Goal: Information Seeking & Learning: Understand process/instructions

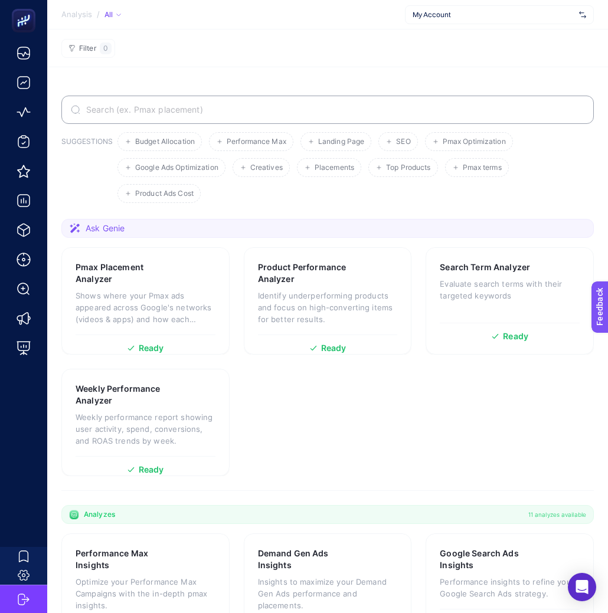
click at [483, 18] on span "My Account" at bounding box center [494, 14] width 162 height 9
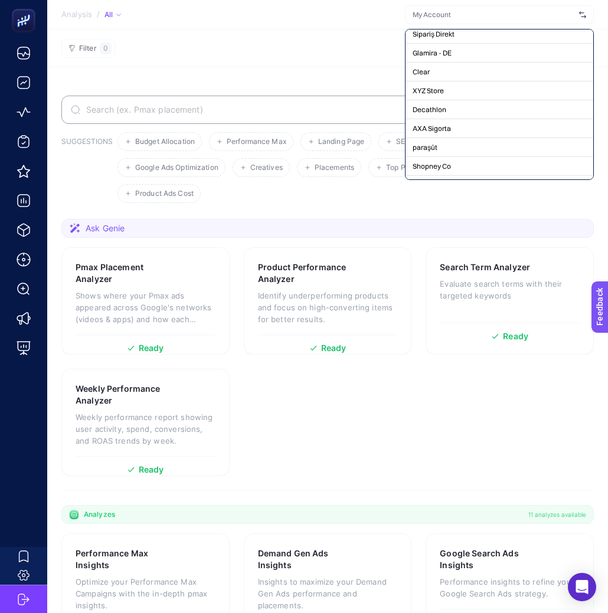
scroll to position [49573, 0]
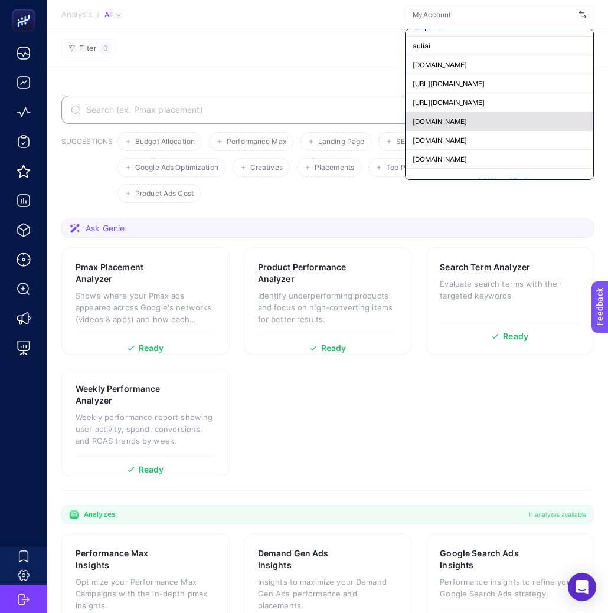
click at [511, 131] on div "[DOMAIN_NAME]" at bounding box center [500, 140] width 188 height 19
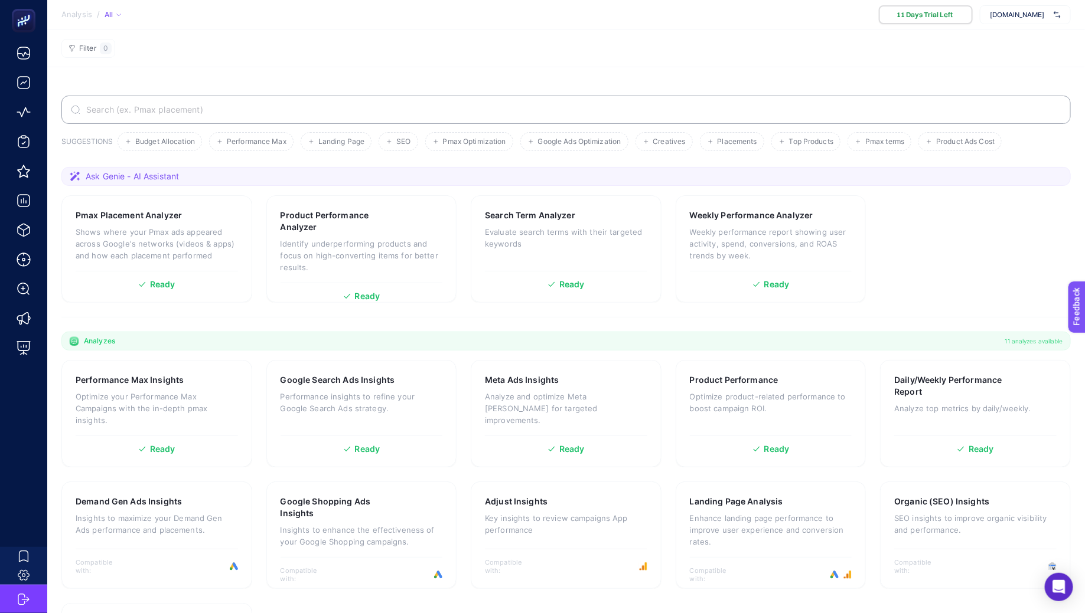
click at [990, 15] on span "[DOMAIN_NAME]" at bounding box center [1019, 14] width 59 height 9
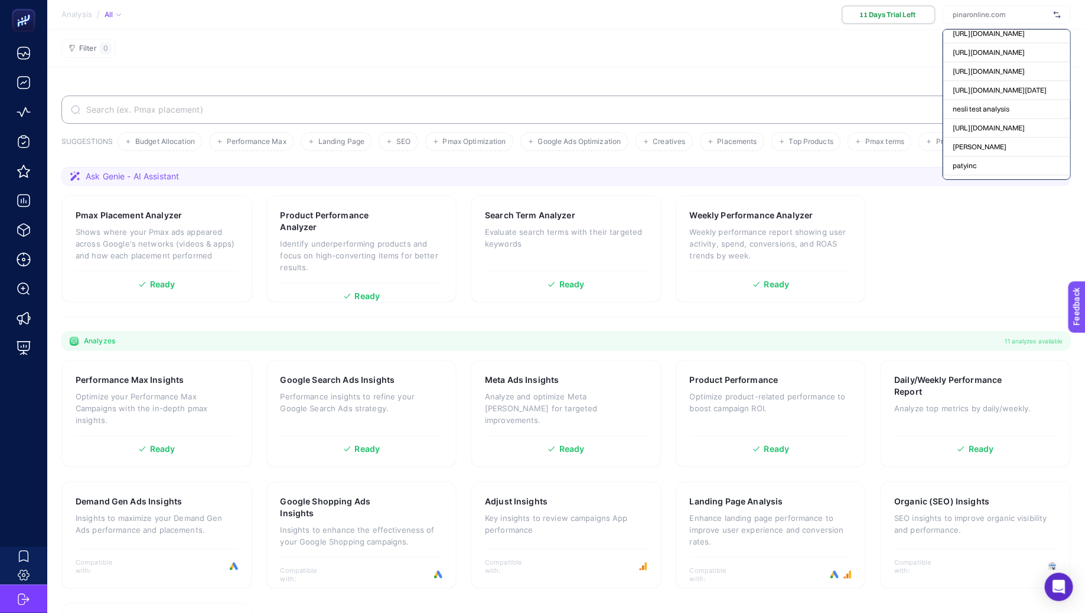
scroll to position [49573, 0]
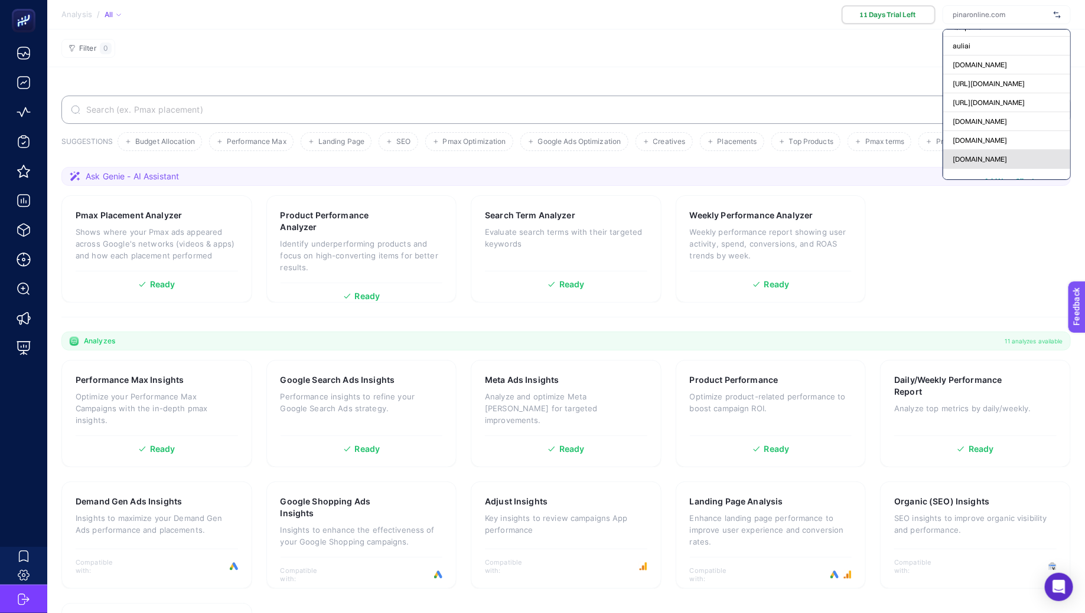
click at [988, 150] on div "ads.com" at bounding box center [1006, 159] width 127 height 19
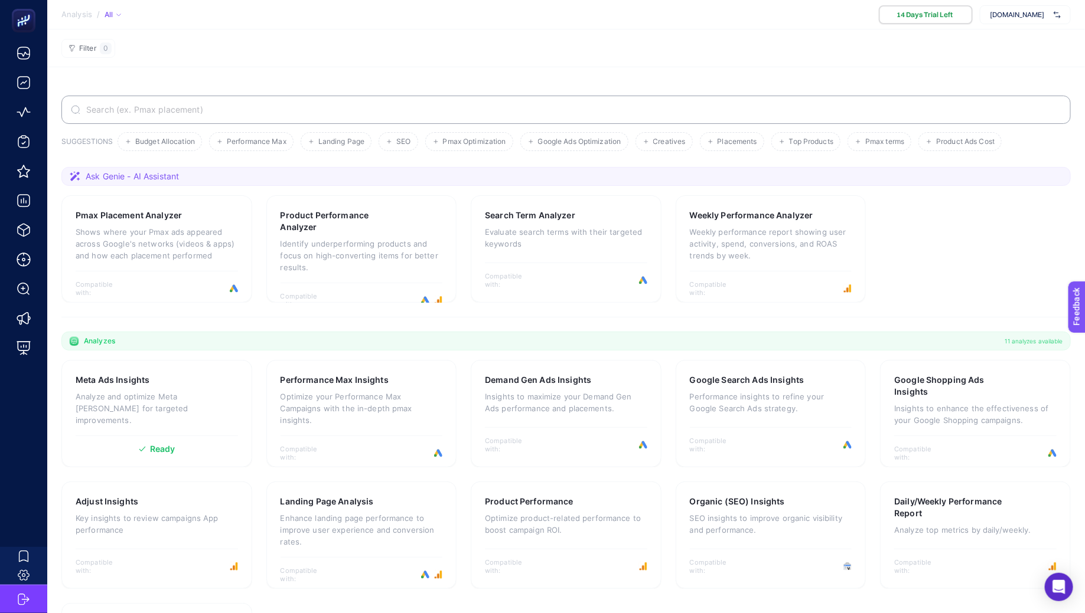
click at [990, 14] on span "ads.com" at bounding box center [1019, 14] width 59 height 9
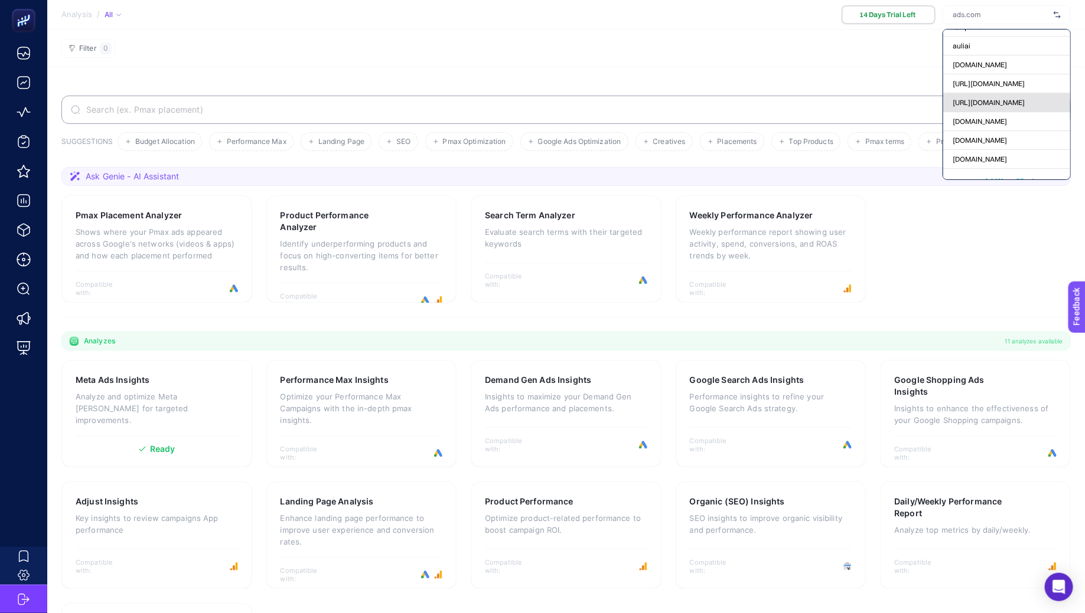
click at [988, 112] on div "https://www.modalife.com/" at bounding box center [1006, 121] width 127 height 19
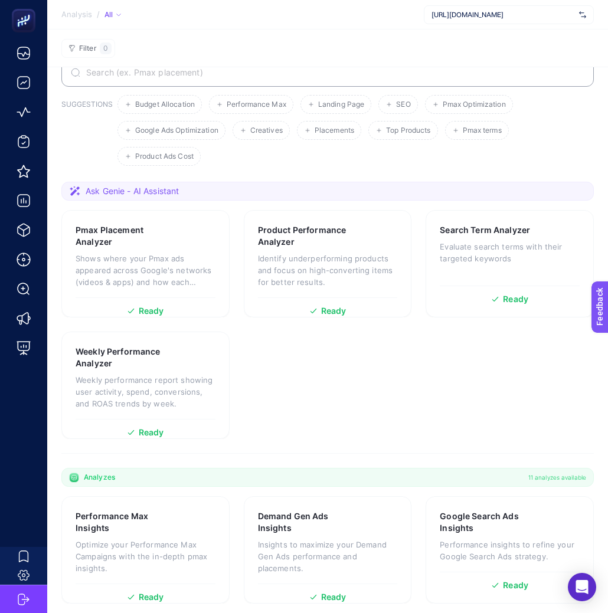
scroll to position [53, 0]
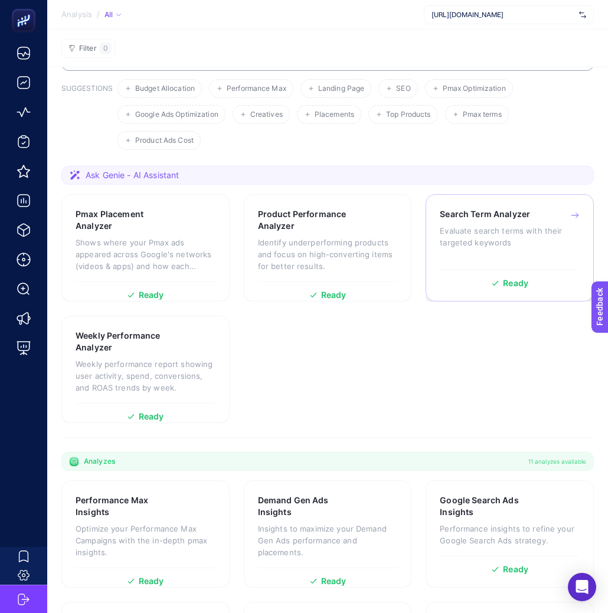
click at [477, 239] on p "Evaluate search terms with their targeted keywords" at bounding box center [510, 237] width 140 height 24
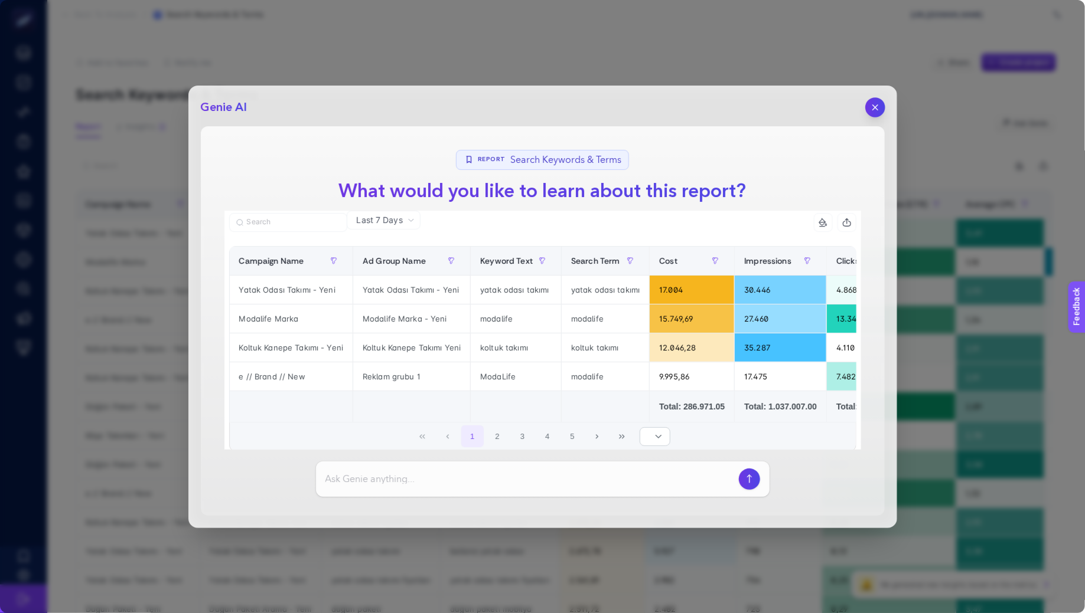
click at [608, 112] on button "button" at bounding box center [875, 107] width 20 height 20
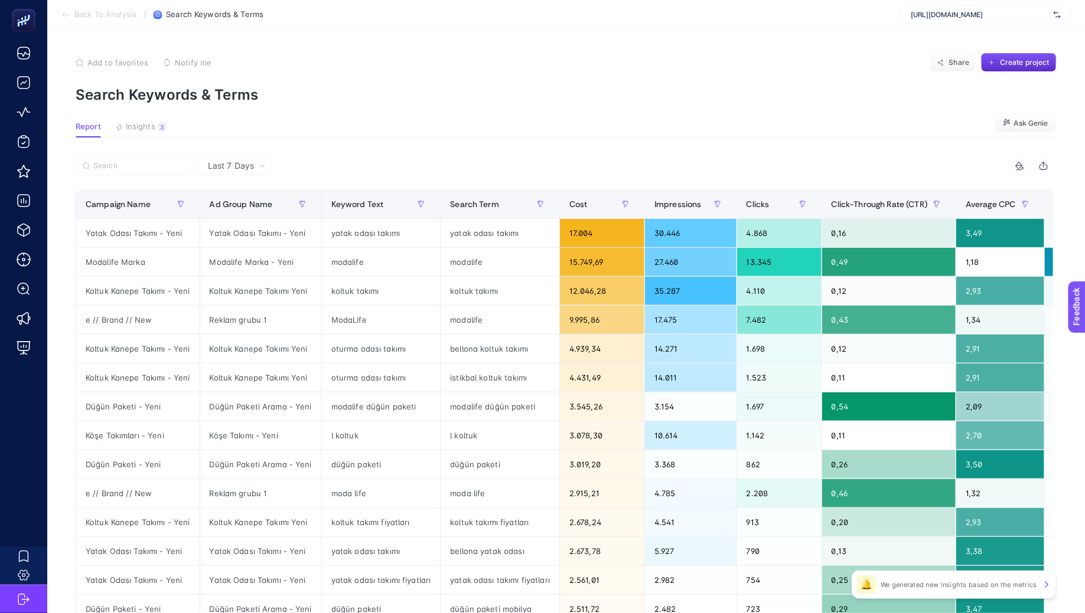
click at [608, 26] on section "Back To Analysis / Search Keywords & Terms https://www.modalife.com/" at bounding box center [565, 15] width 1037 height 30
click at [608, 20] on div "https://www.modalife.com/" at bounding box center [985, 14] width 170 height 19
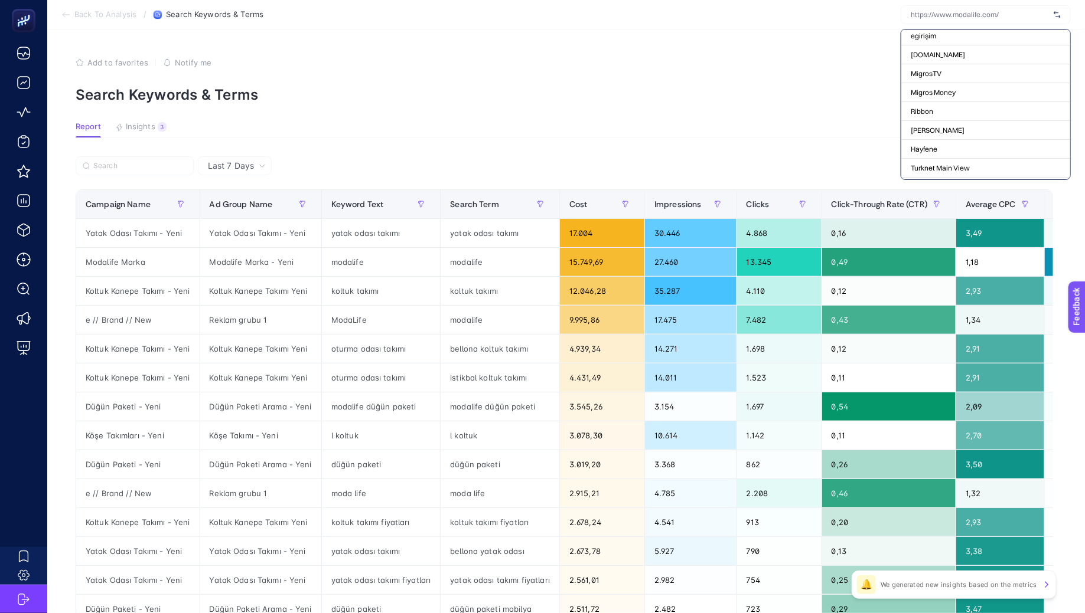
scroll to position [49573, 0]
drag, startPoint x: 968, startPoint y: 142, endPoint x: 970, endPoint y: 133, distance: 9.0
click at [608, 133] on div "My Account Hızlıçeviri Geschenkelampe1 egirişim ShiftDelete.Net MigrosTV Migros…" at bounding box center [985, 104] width 170 height 151
click at [608, 143] on div "MigrosTV" at bounding box center [985, 152] width 169 height 19
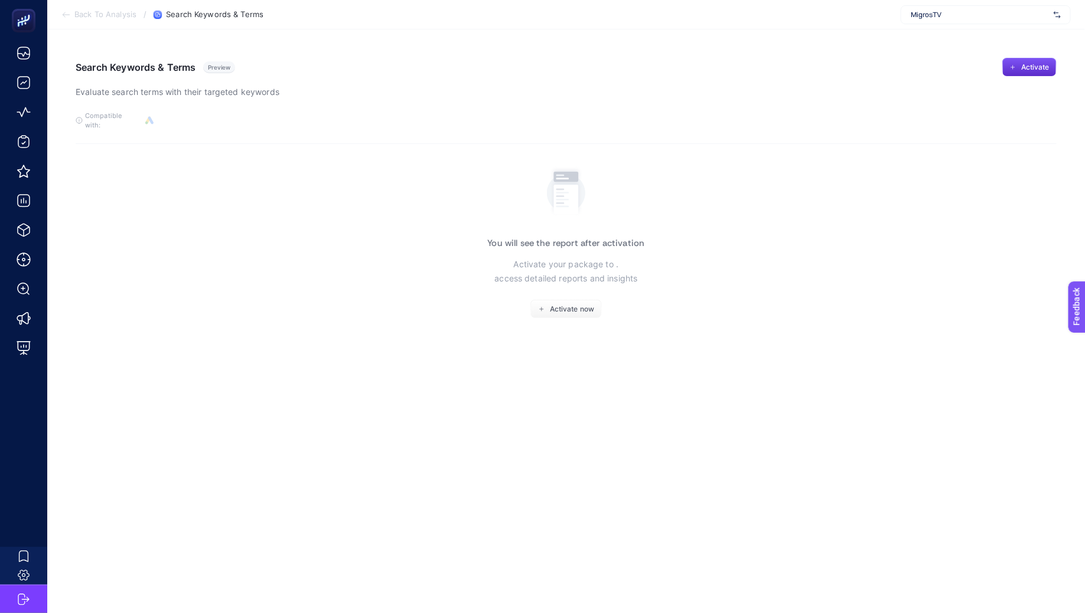
click at [608, 38] on article "Search Keywords & Terms Preview Evaluate search terms with their targeted keywo…" at bounding box center [565, 322] width 1037 height 584
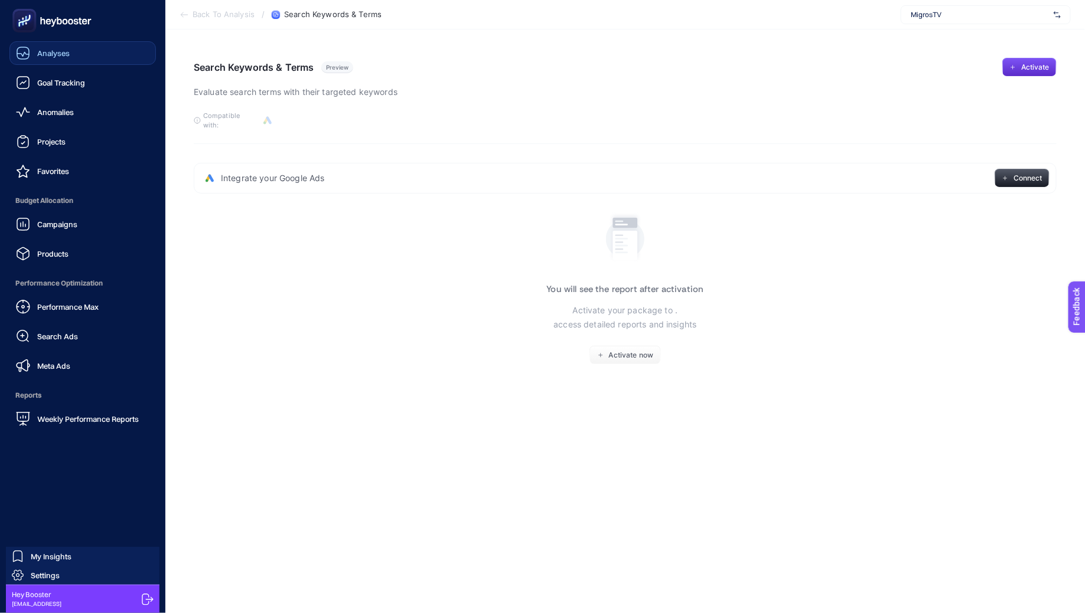
click at [38, 50] on span "Analyses" at bounding box center [53, 52] width 32 height 9
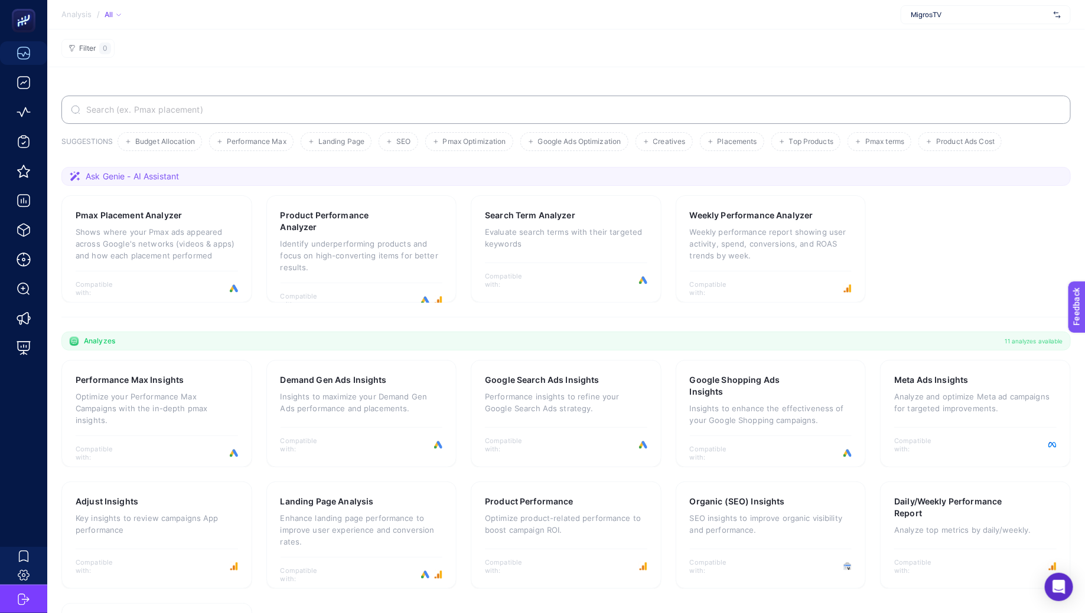
click at [608, 20] on div "MigrosTV" at bounding box center [985, 14] width 170 height 19
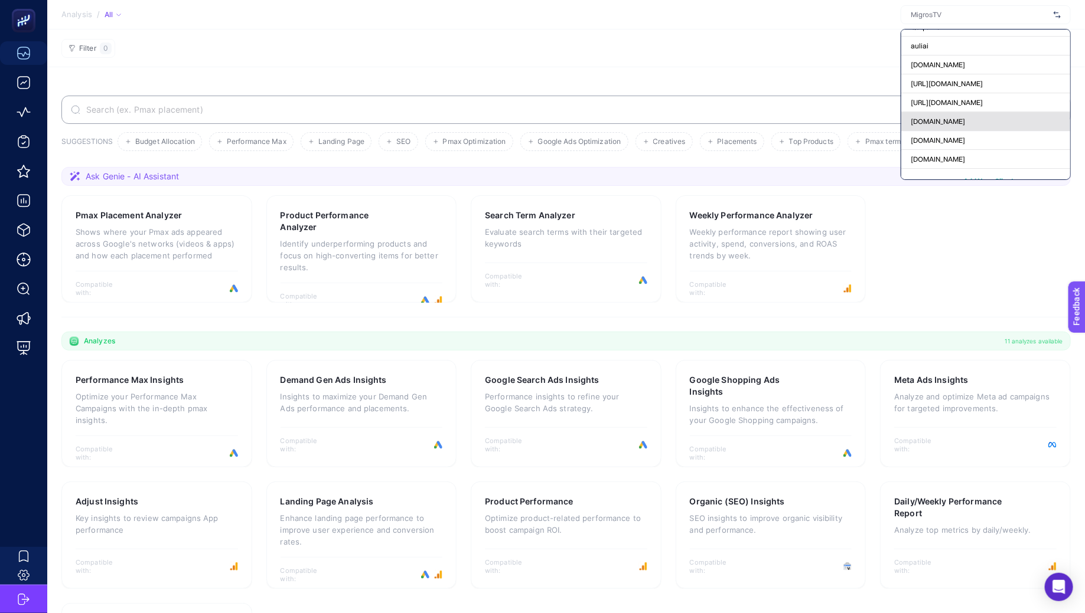
click at [608, 131] on div "pinaronline.com" at bounding box center [985, 140] width 169 height 19
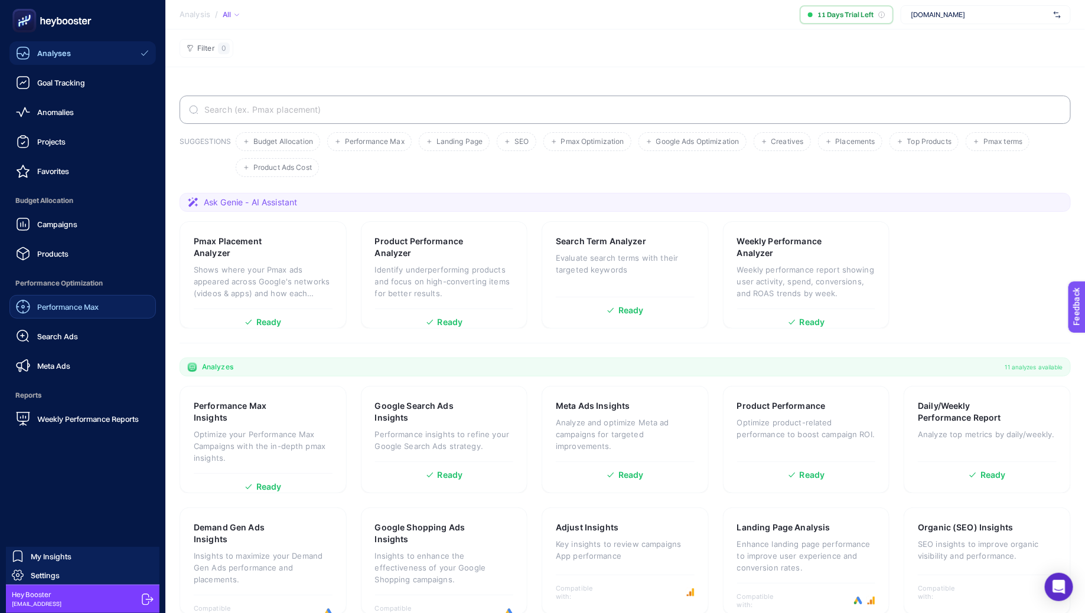
click at [64, 303] on span "Performance Max" at bounding box center [67, 306] width 61 height 9
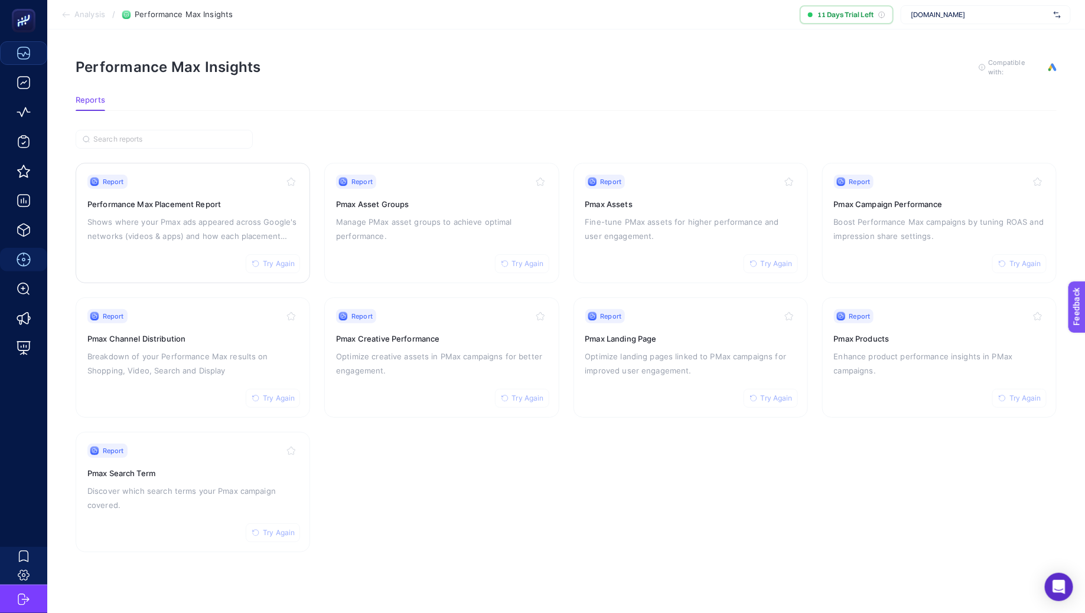
click at [203, 210] on div "Report Try Again Performance Max Placement Report Shows where your Pmax ads app…" at bounding box center [192, 223] width 211 height 97
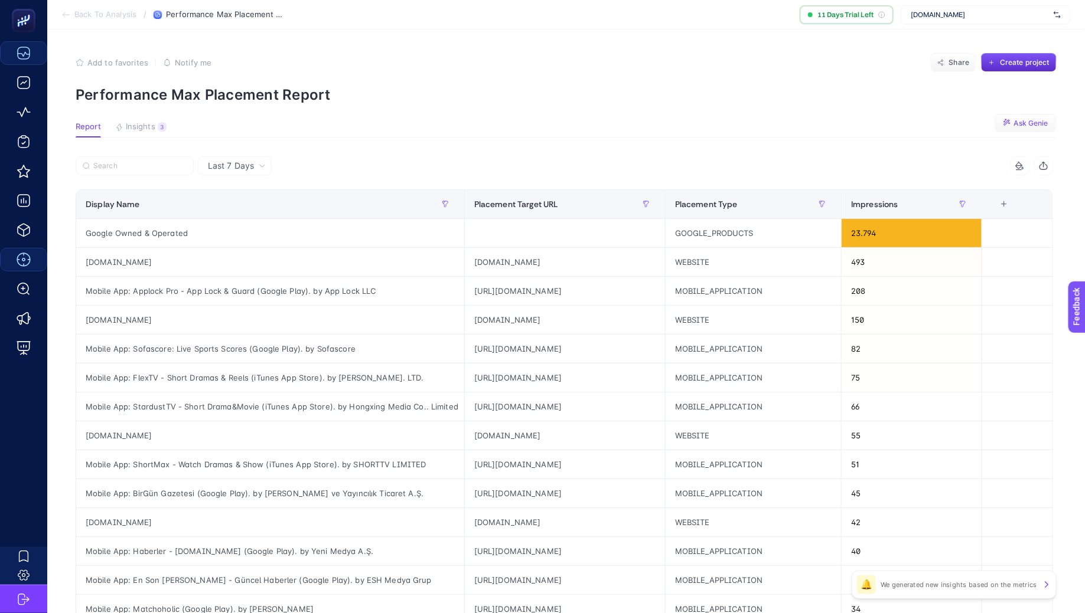
click at [608, 119] on span "Ask Genie" at bounding box center [1031, 123] width 34 height 9
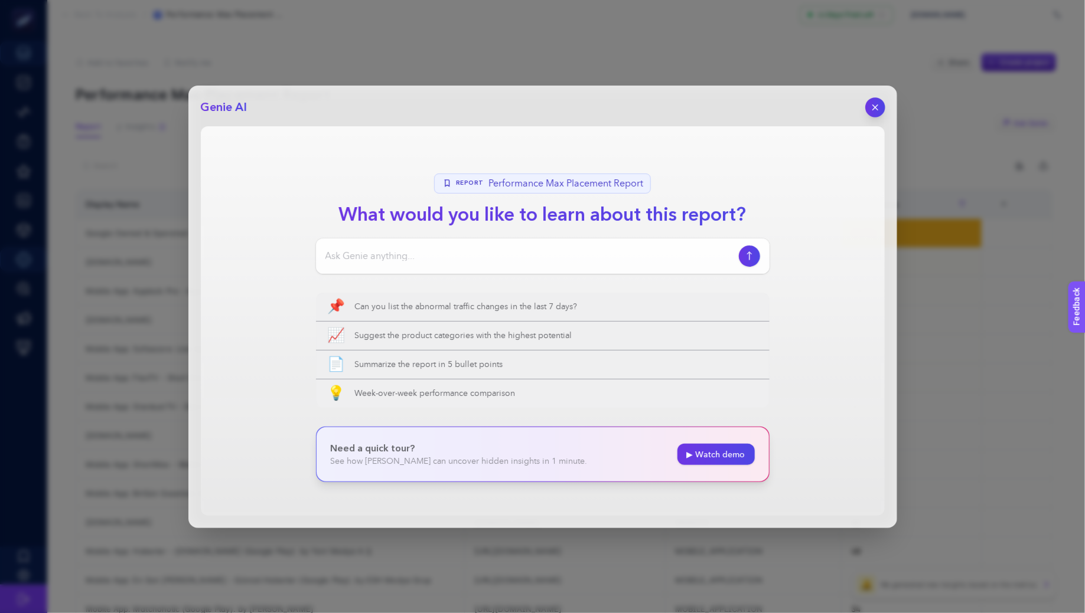
click at [608, 110] on button "button" at bounding box center [875, 107] width 20 height 20
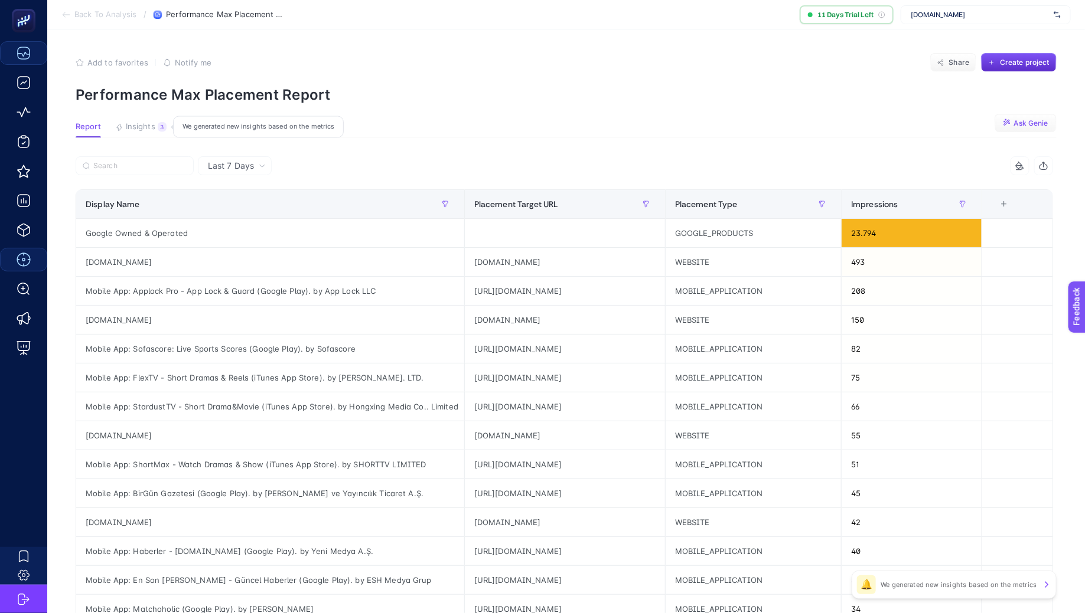
click at [140, 129] on span "Insights" at bounding box center [141, 126] width 30 height 9
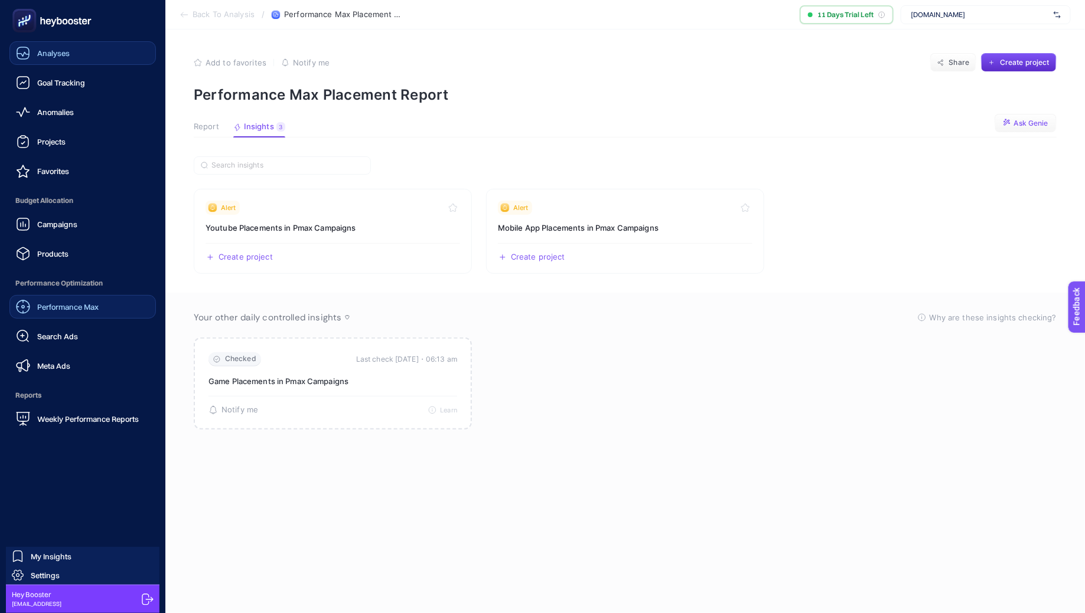
click at [29, 56] on icon at bounding box center [23, 53] width 14 height 14
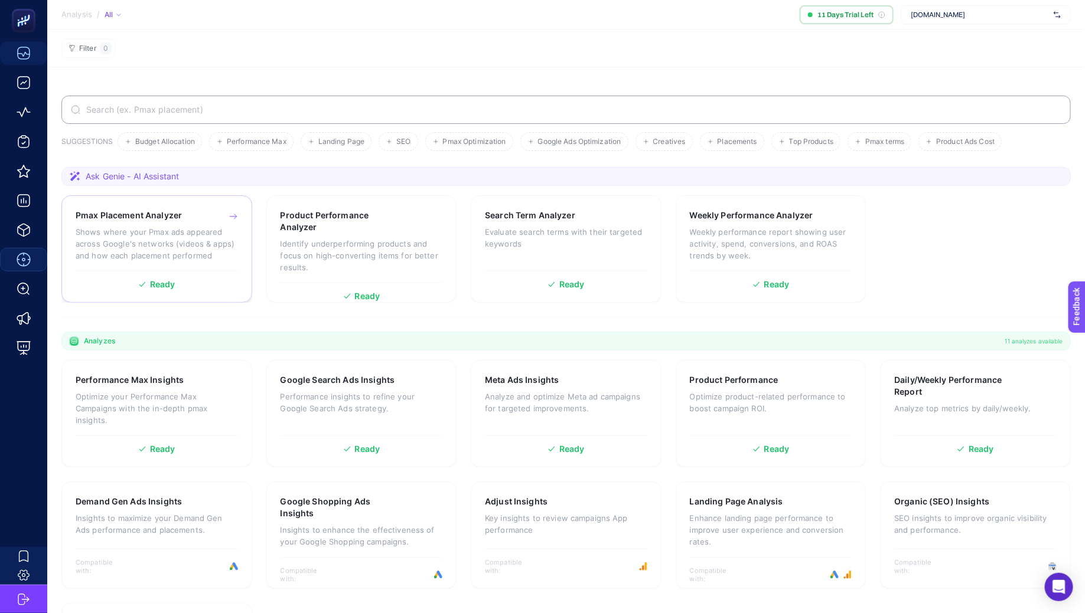
click at [173, 234] on p "Shows where your Pmax ads appeared across Google's networks (videos & apps) and…" at bounding box center [157, 243] width 162 height 35
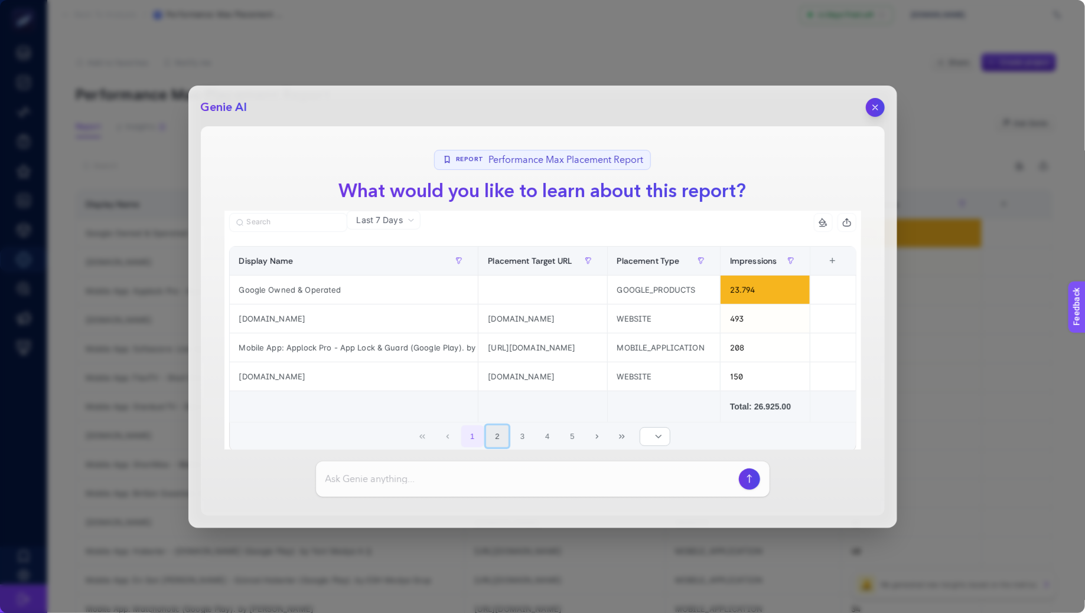
click at [493, 426] on button "2" at bounding box center [497, 437] width 22 height 22
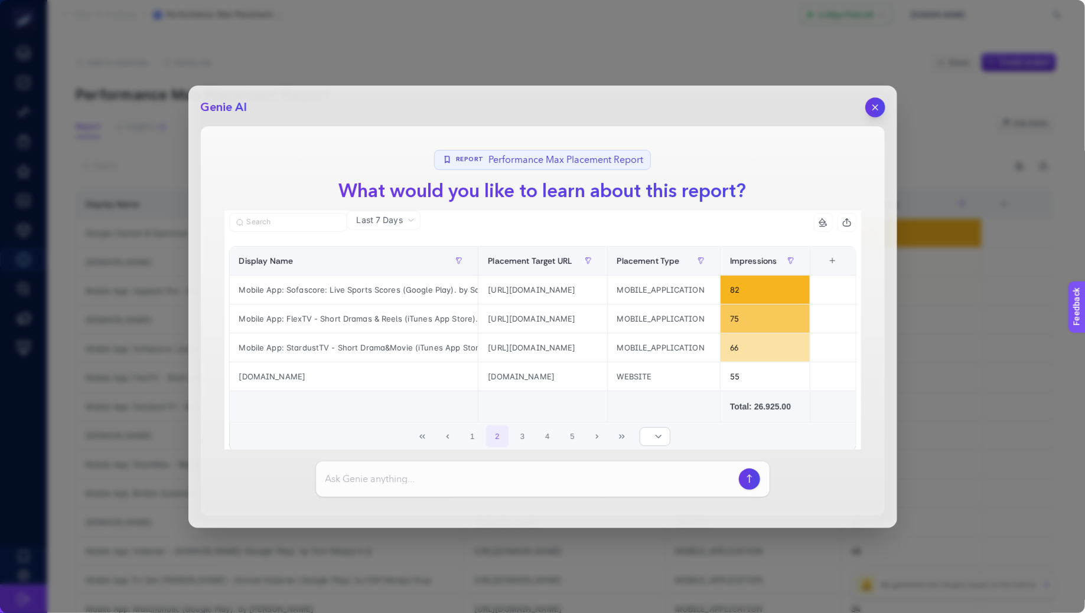
click at [608, 107] on icon "button" at bounding box center [875, 107] width 10 height 10
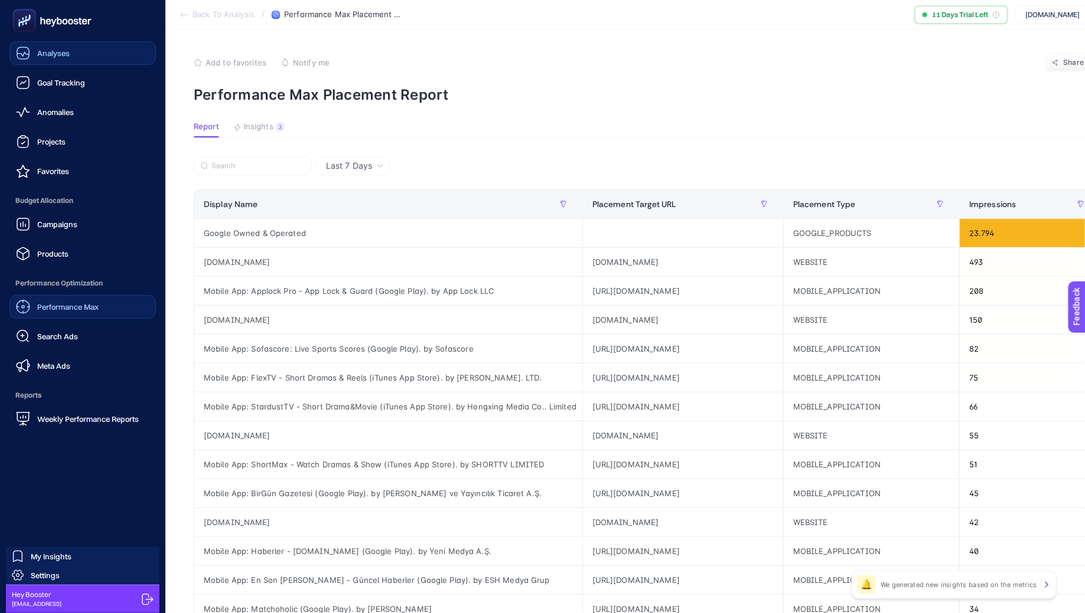
click at [44, 57] on span "Analyses" at bounding box center [53, 52] width 32 height 9
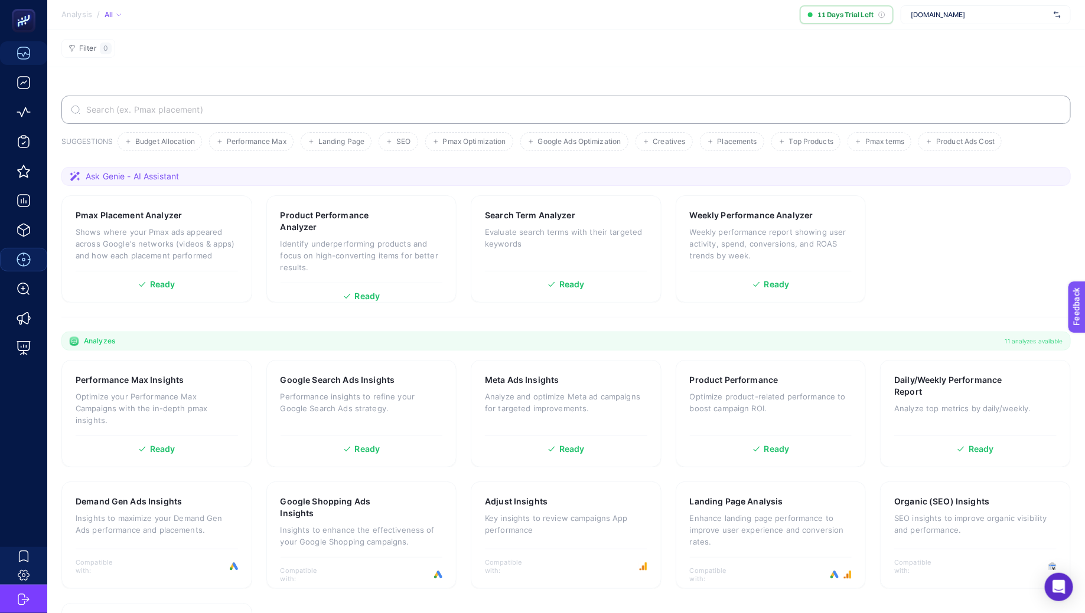
click at [608, 26] on section "Analysis / All 11 Days Trial Left pinaronline.com" at bounding box center [565, 15] width 1037 height 30
click at [608, 19] on div "pinaronline.com" at bounding box center [985, 14] width 170 height 19
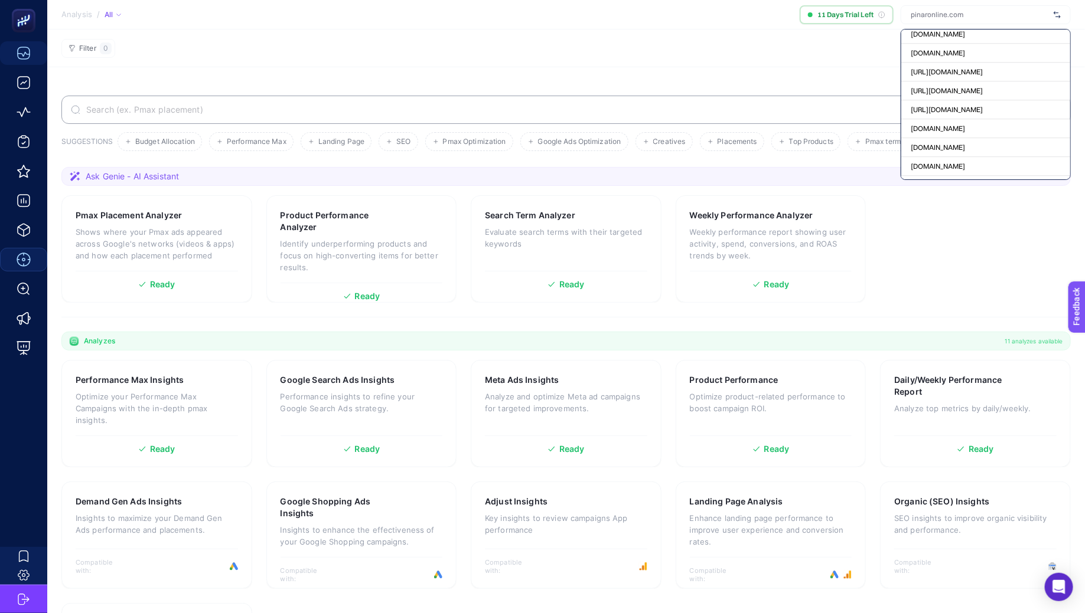
scroll to position [49573, 0]
click at [608, 150] on div "ads.com" at bounding box center [985, 159] width 169 height 19
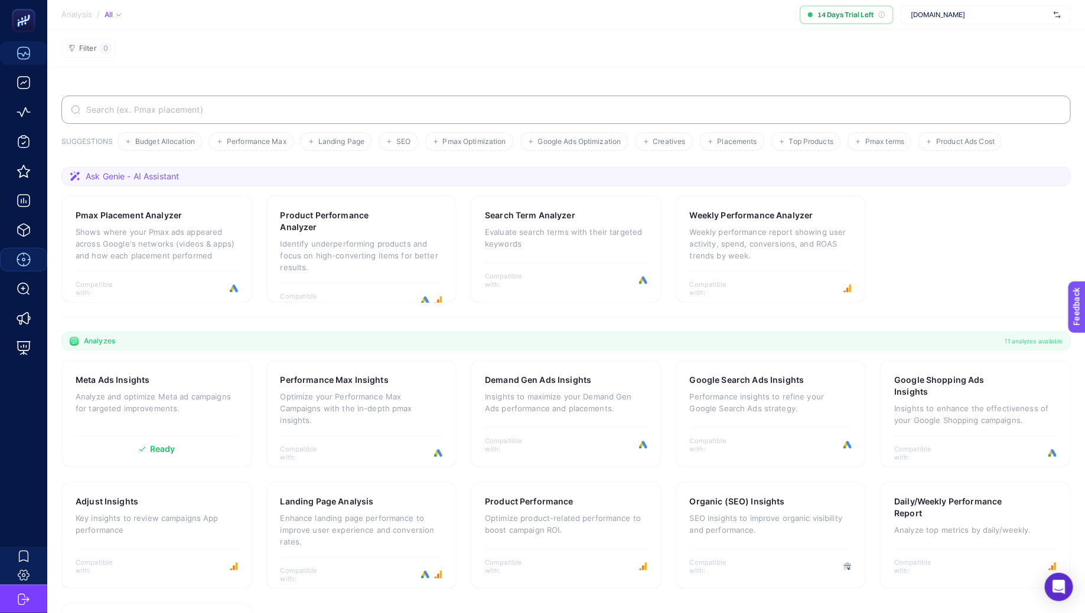
click at [608, 14] on span "ads.com" at bounding box center [979, 14] width 138 height 9
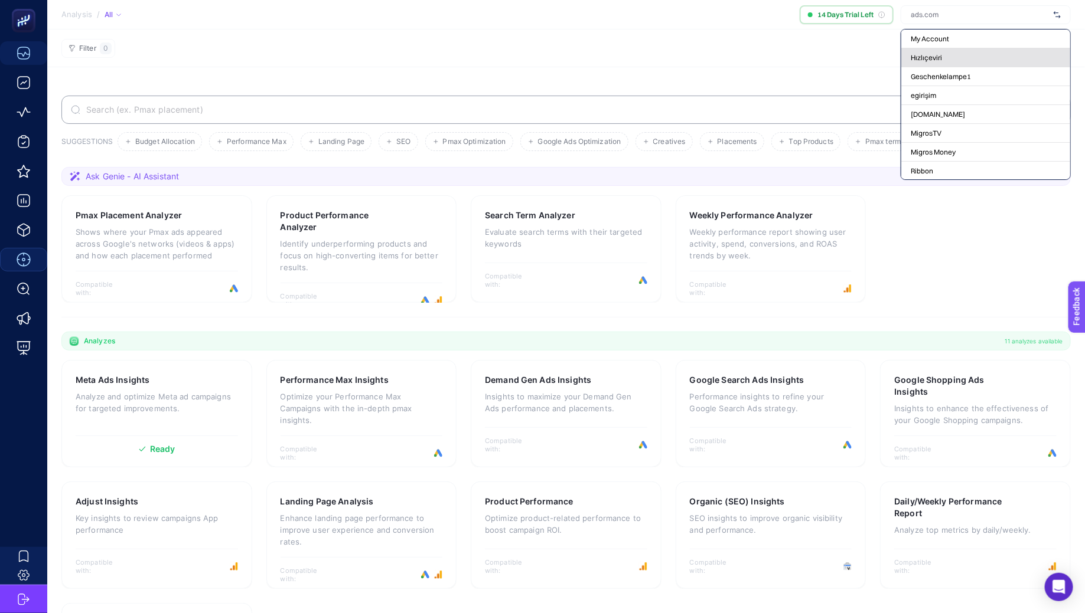
click at [608, 67] on div "Hızlıçeviri" at bounding box center [985, 76] width 169 height 19
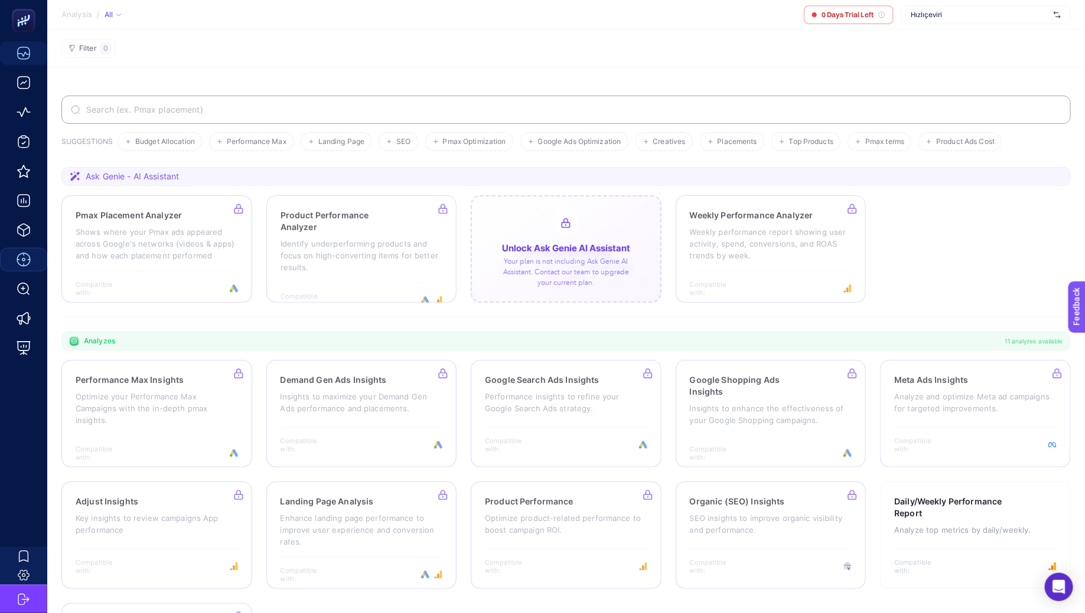
click at [565, 251] on div at bounding box center [566, 248] width 191 height 107
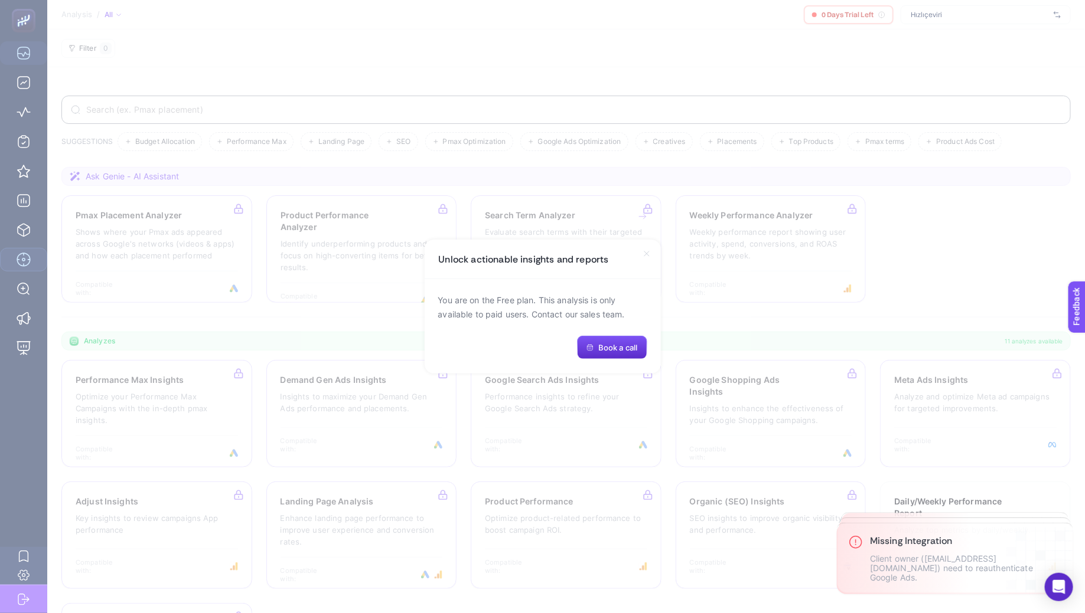
click at [565, 251] on div "Unlock actionable insights and reports" at bounding box center [543, 260] width 236 height 40
click at [608, 257] on icon at bounding box center [646, 253] width 9 height 9
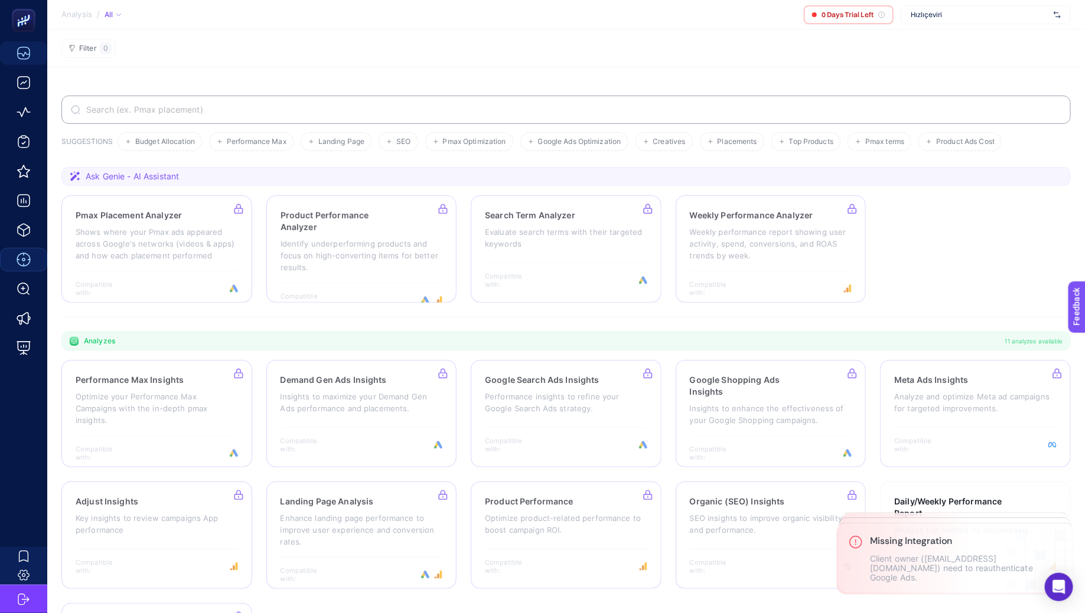
click at [608, 17] on span "Hızlıçeviri" at bounding box center [979, 14] width 138 height 9
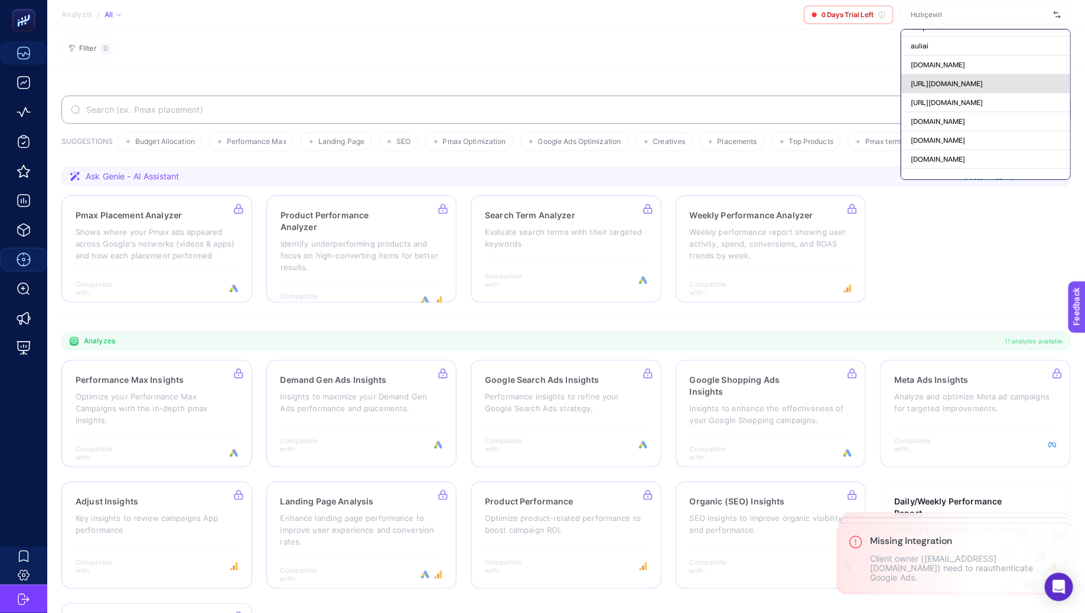
click at [608, 79] on span "https://www.modalife.com" at bounding box center [946, 83] width 72 height 9
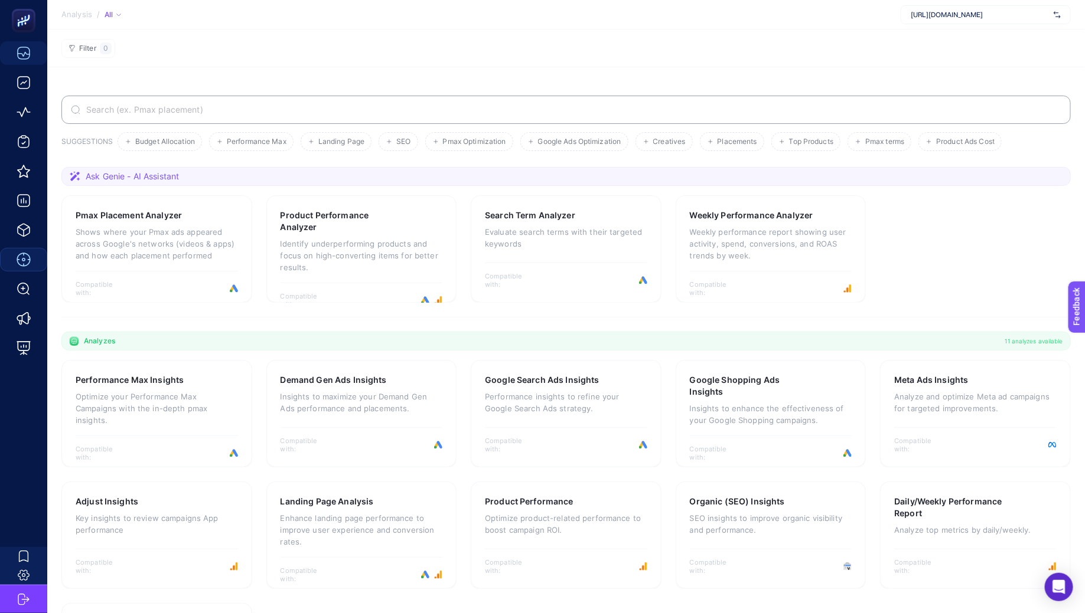
click at [608, 18] on span "https://www.modalife.com" at bounding box center [979, 14] width 138 height 9
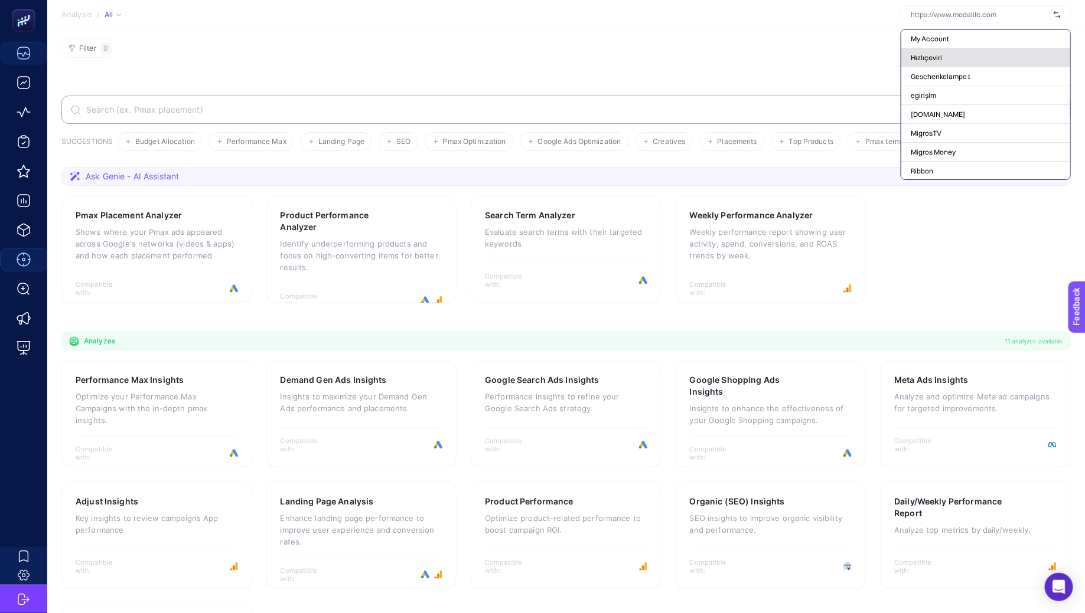
click at [608, 67] on div "Hızlıçeviri" at bounding box center [985, 76] width 169 height 19
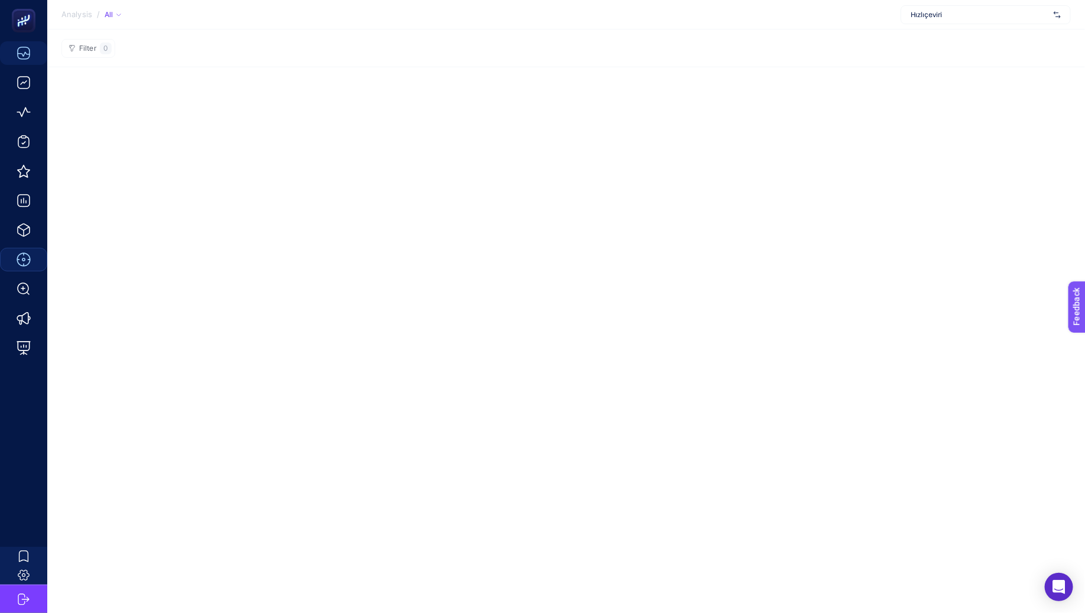
click at [608, 47] on section "Filter 0" at bounding box center [565, 49] width 1037 height 38
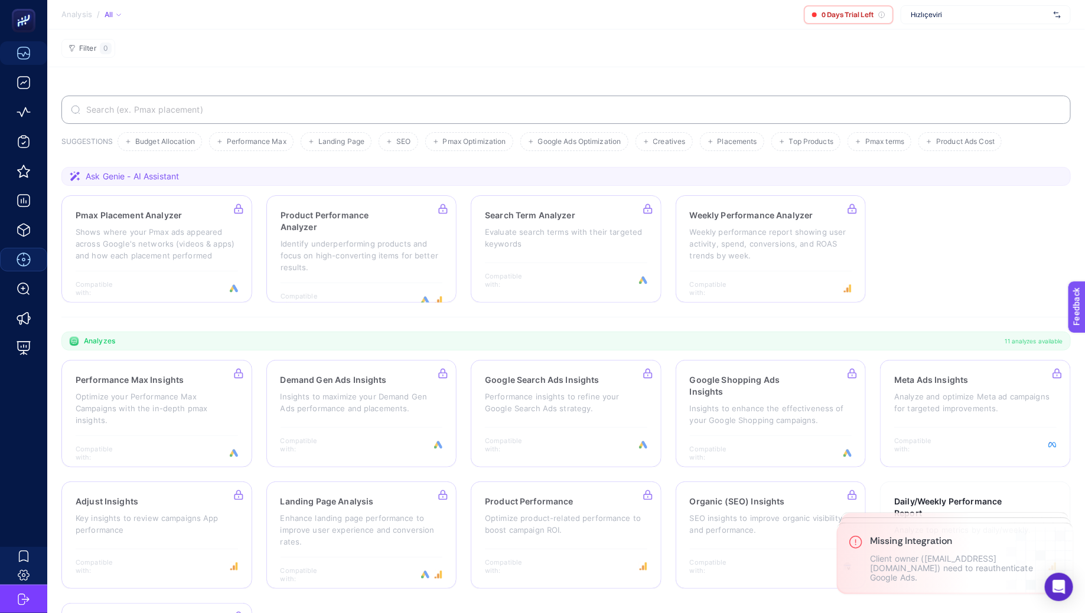
click at [608, 64] on section "Filter 0" at bounding box center [565, 49] width 1037 height 38
click at [608, 12] on span "Hızlıçeviri" at bounding box center [979, 14] width 138 height 9
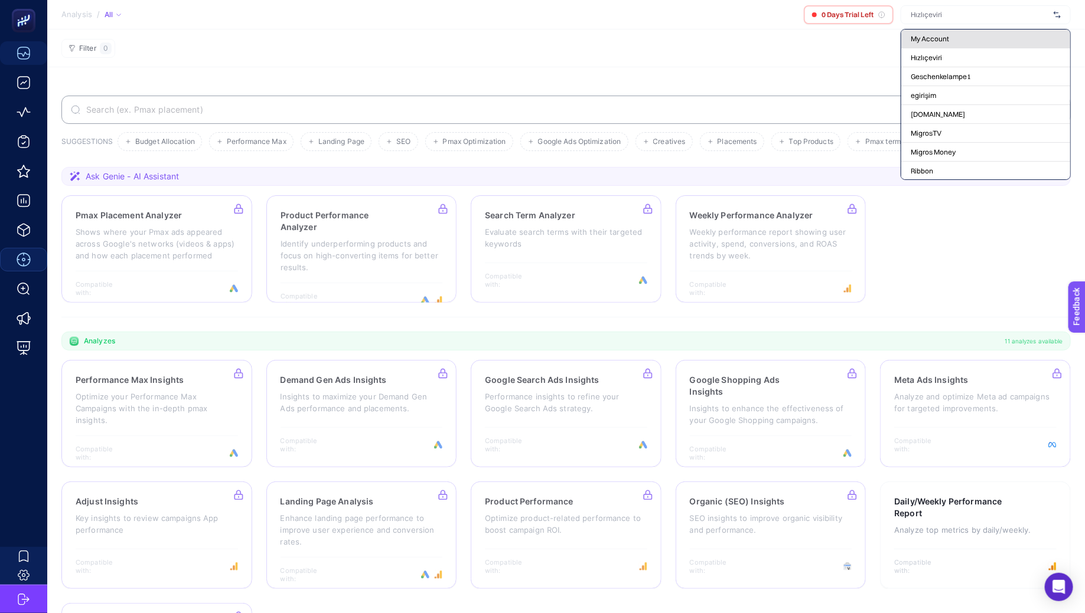
click at [608, 48] on div "My Account" at bounding box center [985, 57] width 169 height 19
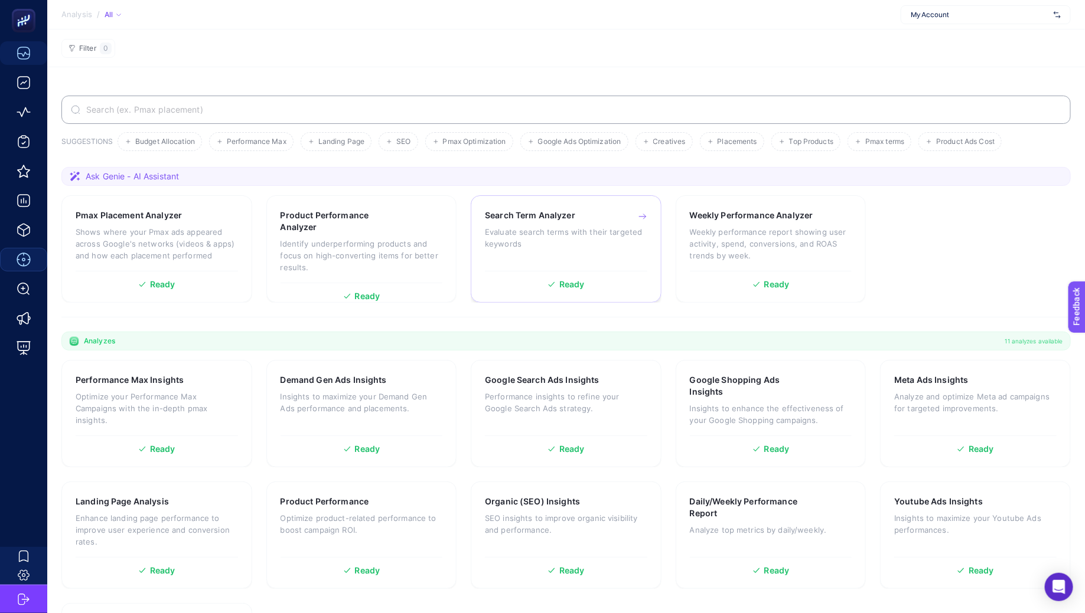
click at [608, 253] on div "Search Term Analyzer Evaluate search terms with their targeted keywords" at bounding box center [566, 238] width 162 height 56
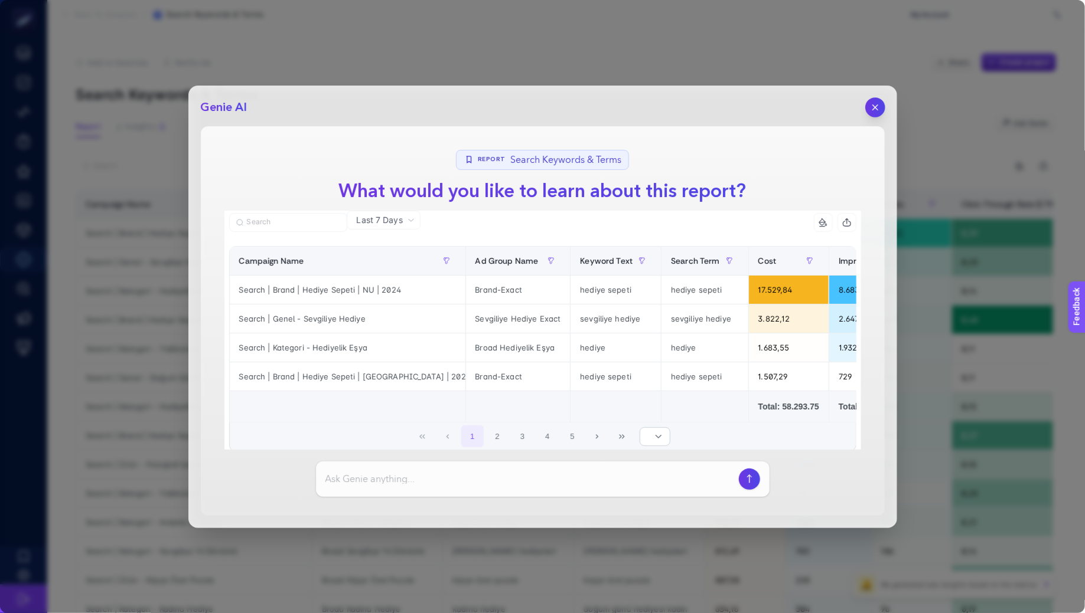
click at [608, 109] on icon "button" at bounding box center [875, 107] width 10 height 10
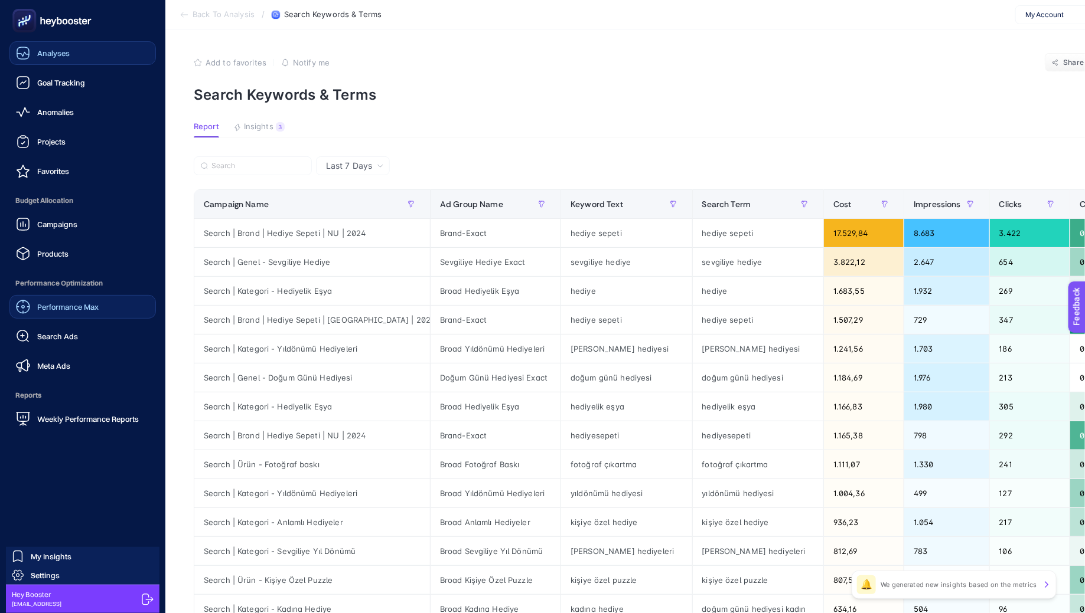
click at [35, 63] on link "Analyses" at bounding box center [82, 53] width 146 height 24
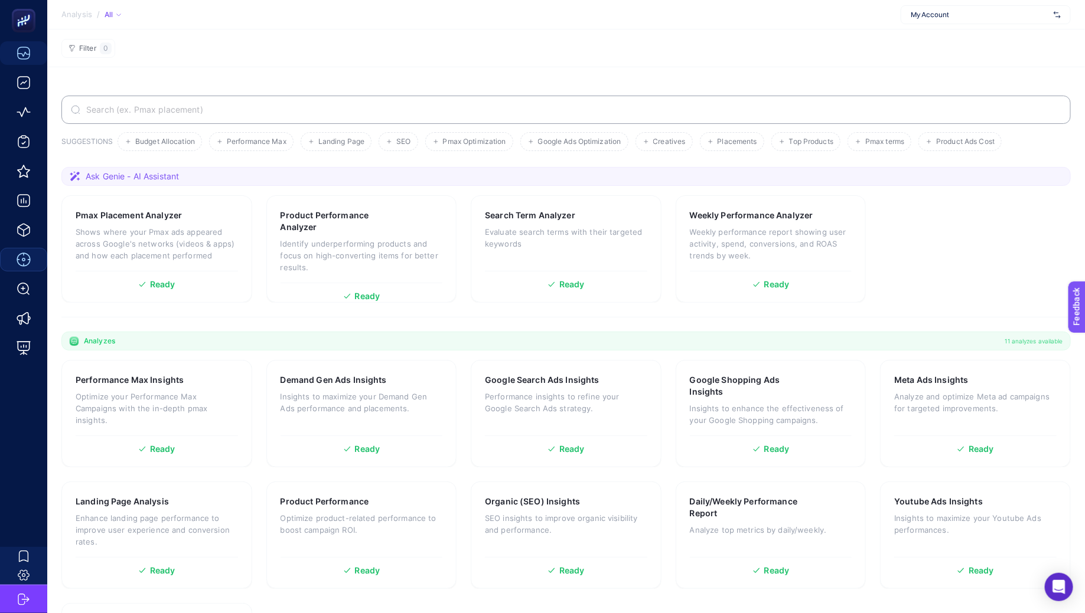
click at [608, 38] on section "Filter 0" at bounding box center [565, 49] width 1037 height 38
click at [316, 234] on div "Product Performance Analyzer Identify underperforming products and focus on hig…" at bounding box center [361, 246] width 162 height 73
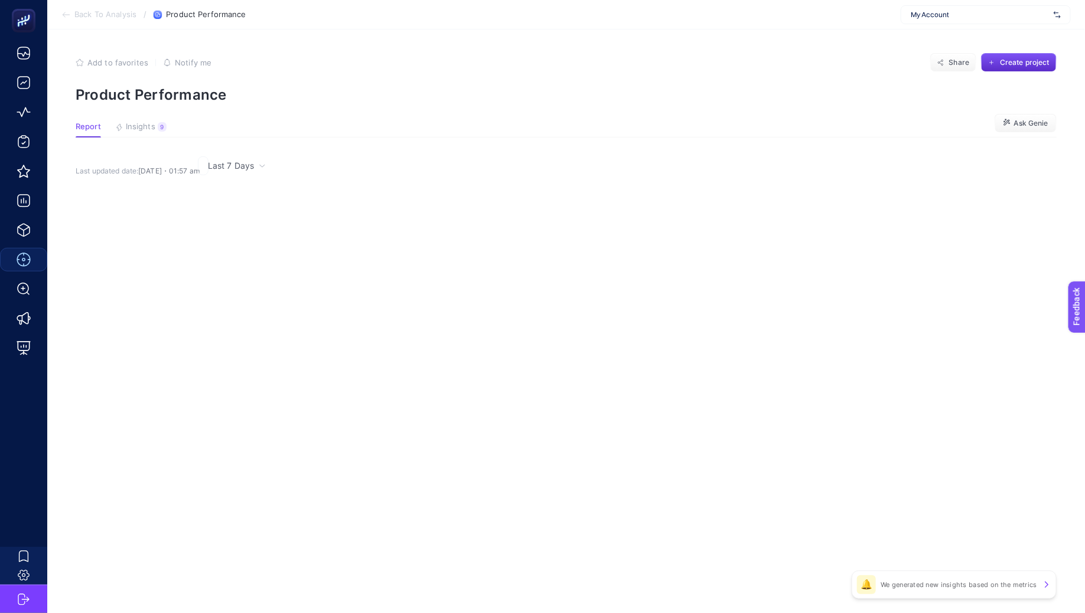
click at [474, 51] on article "Add to favorites false Notify me Share Create project Product Performance Repor…" at bounding box center [565, 322] width 1037 height 584
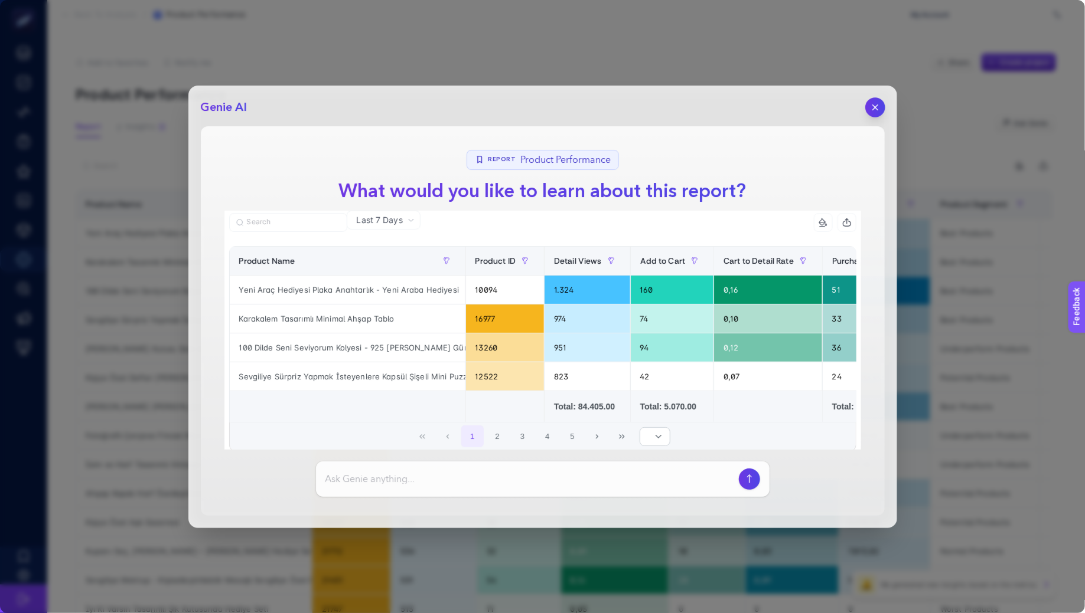
click at [608, 102] on icon "button" at bounding box center [875, 107] width 10 height 10
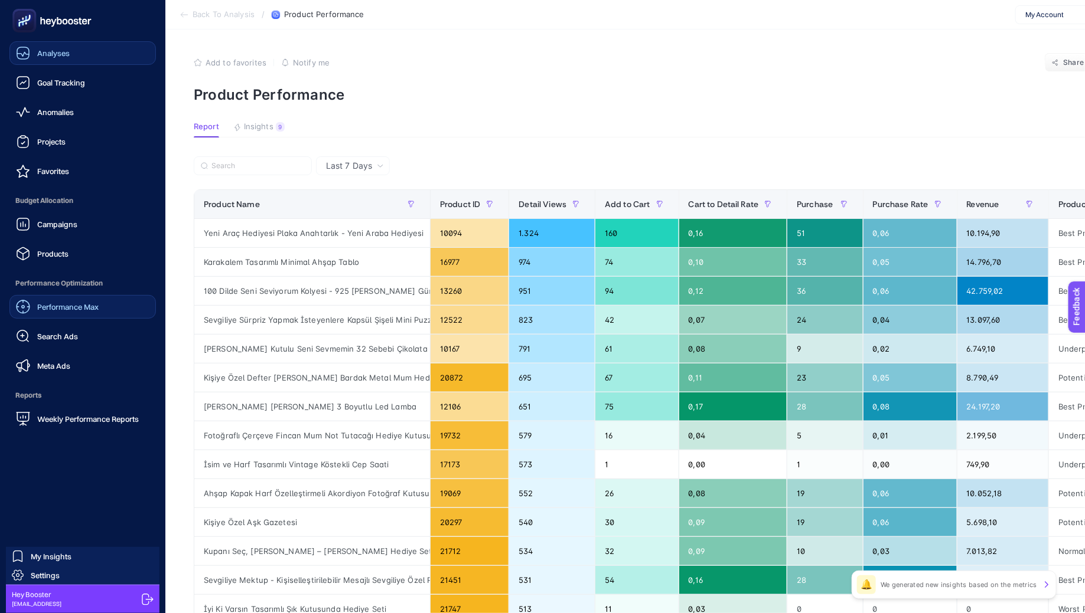
click at [77, 52] on link "Analyses" at bounding box center [82, 53] width 146 height 24
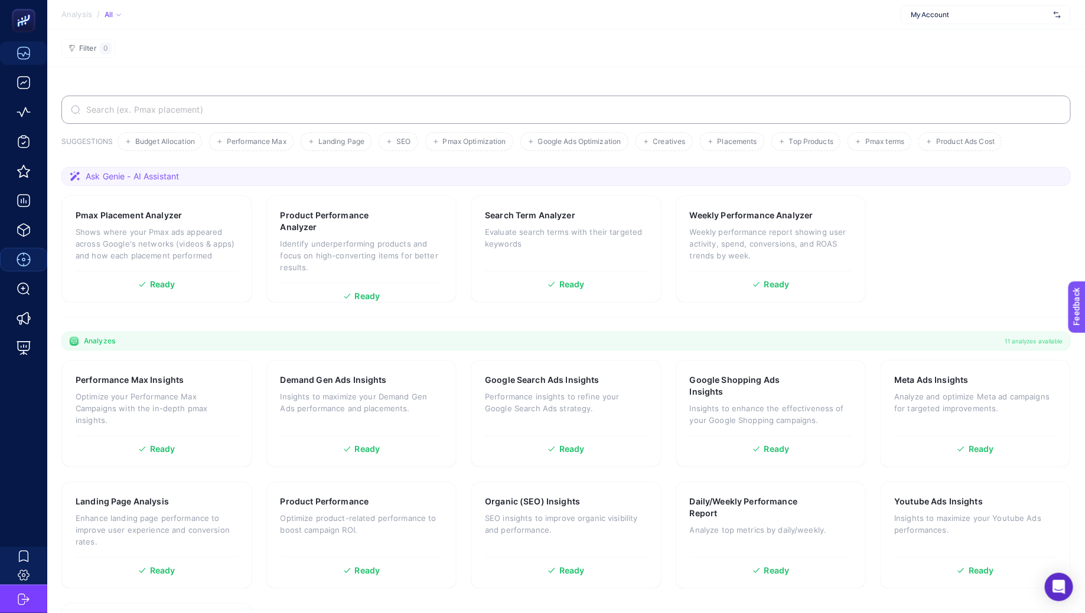
drag, startPoint x: 188, startPoint y: 175, endPoint x: 77, endPoint y: 174, distance: 111.6
click at [77, 174] on section "Ask Genie - AI Assistant" at bounding box center [565, 176] width 1009 height 19
click at [331, 171] on section "Ask Genie - AI Assistant" at bounding box center [565, 176] width 1009 height 19
click at [608, 10] on span "My Account" at bounding box center [979, 14] width 138 height 9
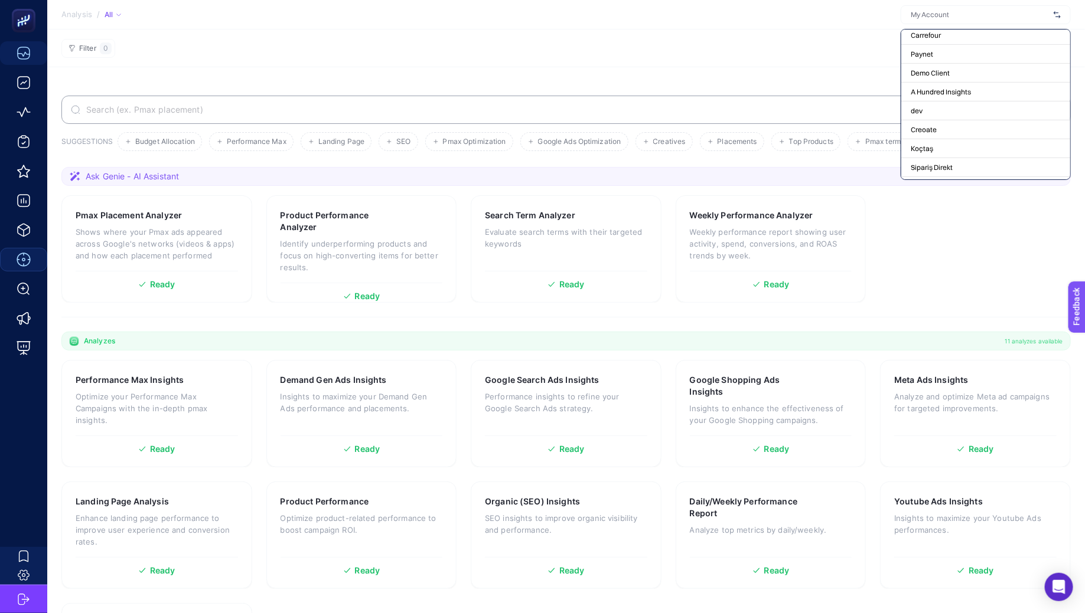
scroll to position [49573, 0]
click at [608, 131] on div "pinaronline.com" at bounding box center [985, 140] width 169 height 19
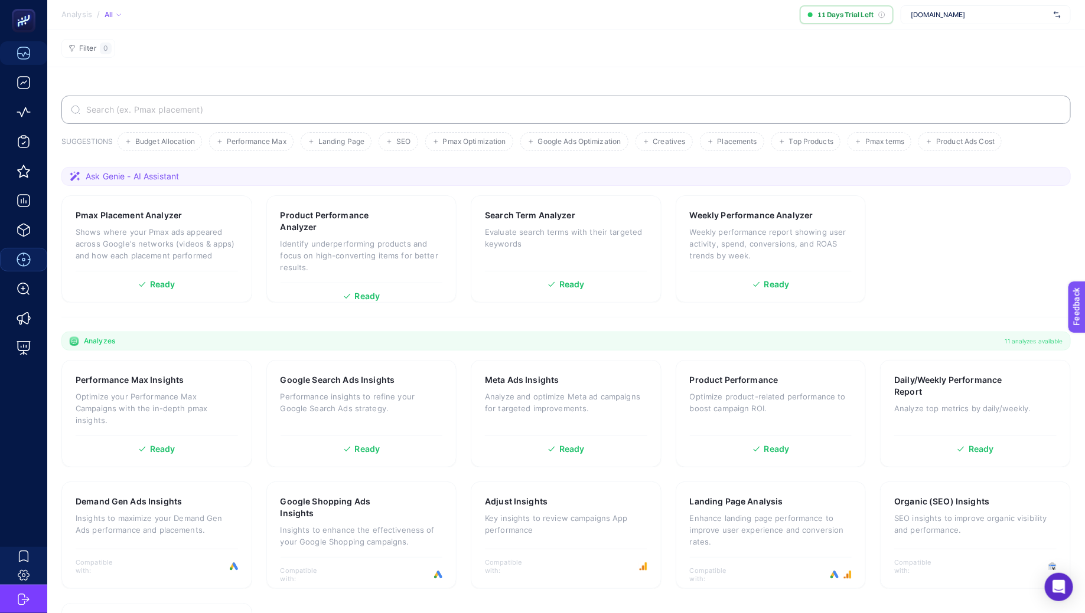
click at [608, 12] on span "pinaronline.com" at bounding box center [979, 14] width 138 height 9
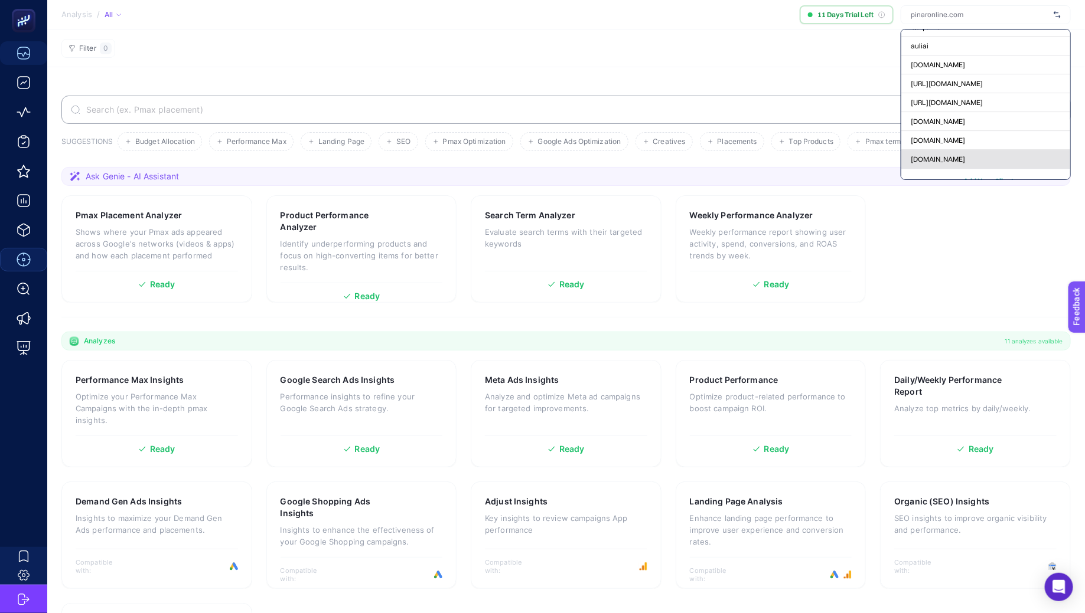
click at [608, 150] on div "ads.com" at bounding box center [985, 159] width 169 height 19
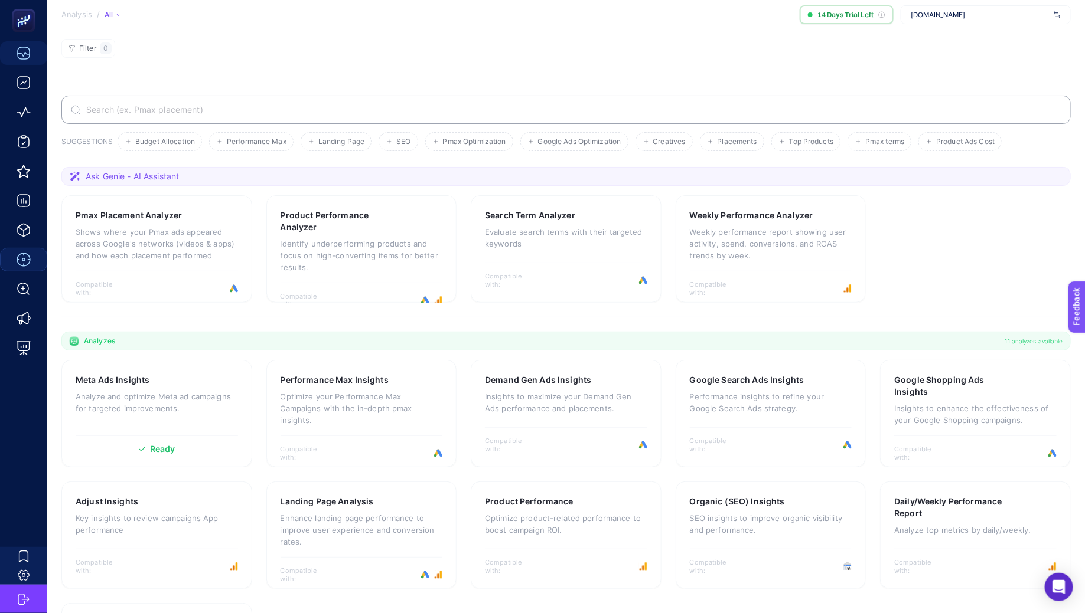
click at [608, 15] on span "ads.com" at bounding box center [979, 14] width 138 height 9
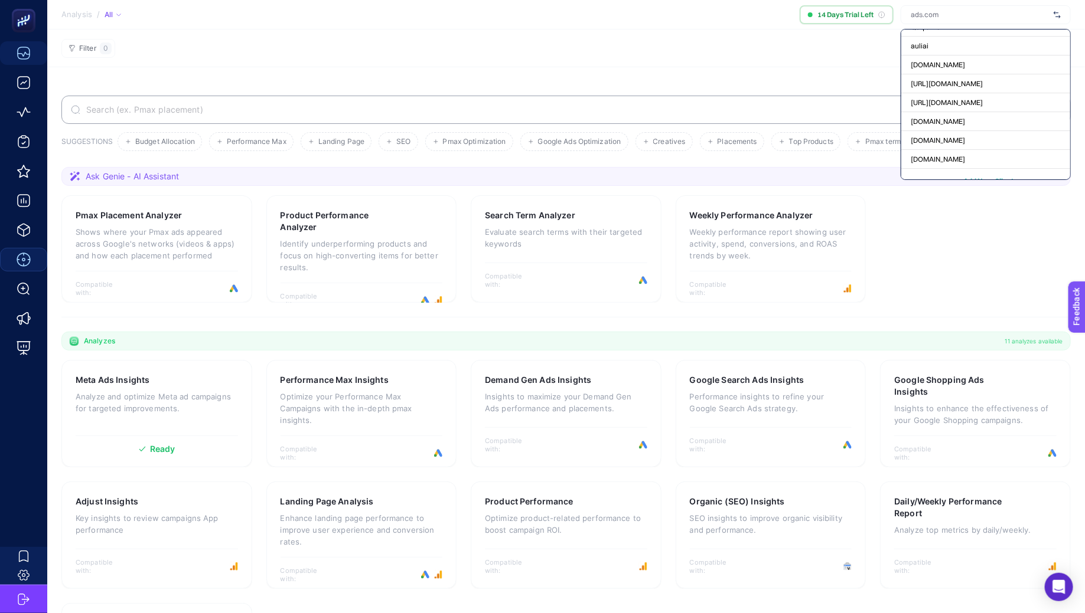
click at [608, 80] on section "SUGGESTIONS Budget Allocation Performance Max Landing Page SEO Pmax Optimizatio…" at bounding box center [565, 396] width 1037 height 658
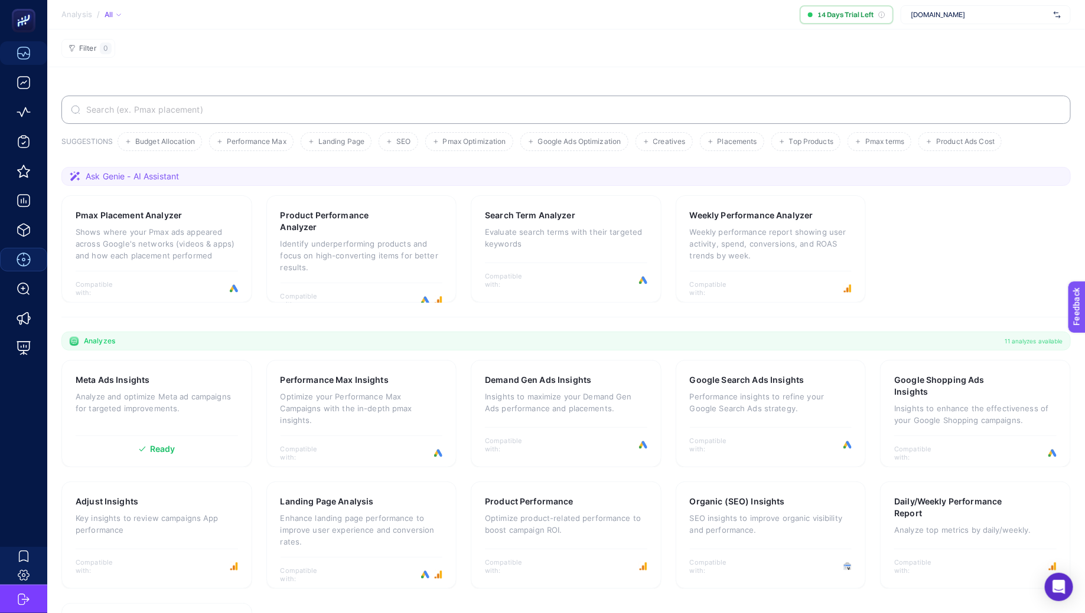
click at [608, 5] on section "Analysis / All 14 Days Trial Left ads.com" at bounding box center [565, 15] width 1037 height 30
click at [608, 11] on span "ads.com" at bounding box center [979, 14] width 138 height 9
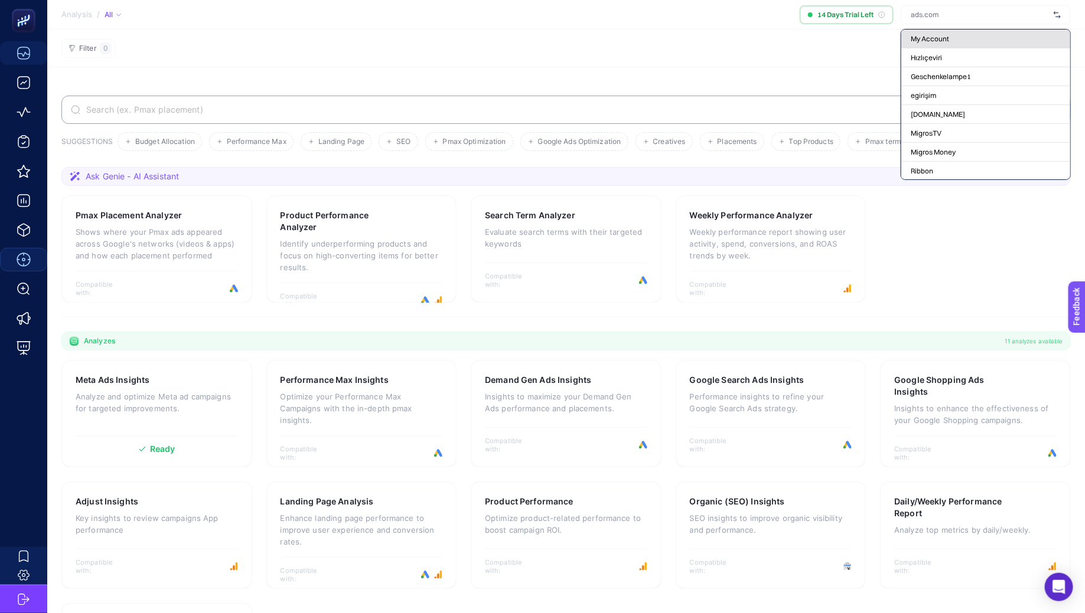
click at [608, 48] on div "My Account" at bounding box center [985, 57] width 169 height 19
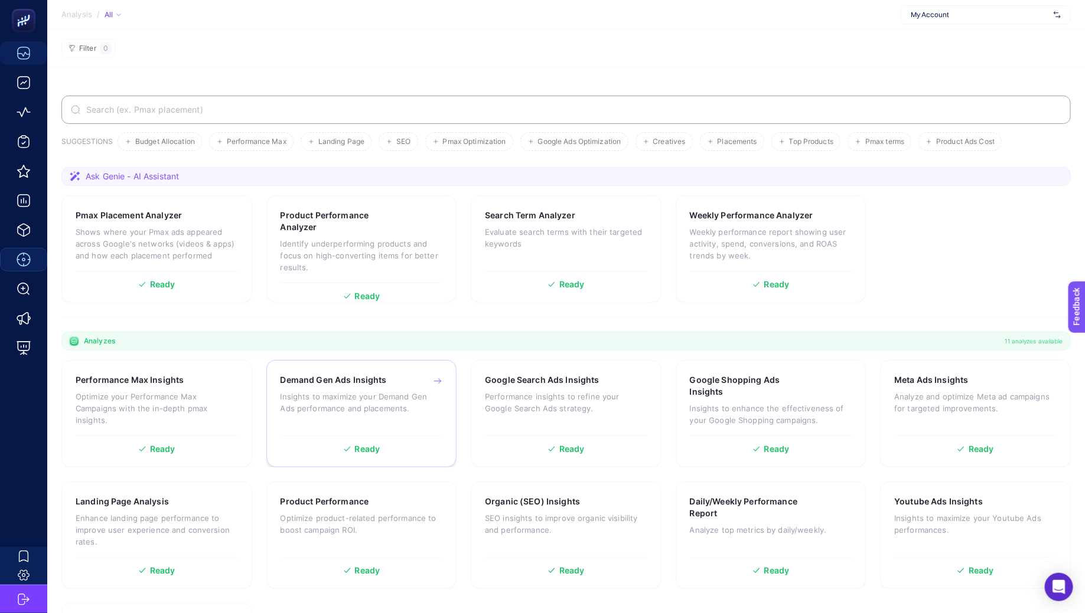
click at [320, 402] on p "Insights to maximize your Demand Gen Ads performance and placements." at bounding box center [361, 403] width 162 height 24
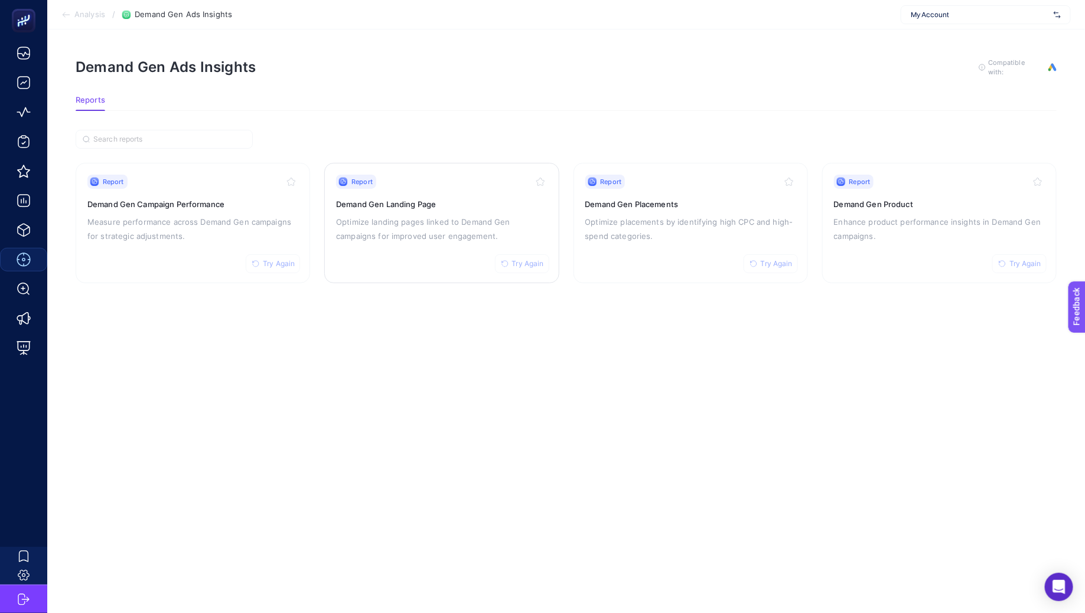
click at [400, 205] on h3 "Demand Gen Landing Page" at bounding box center [441, 204] width 211 height 12
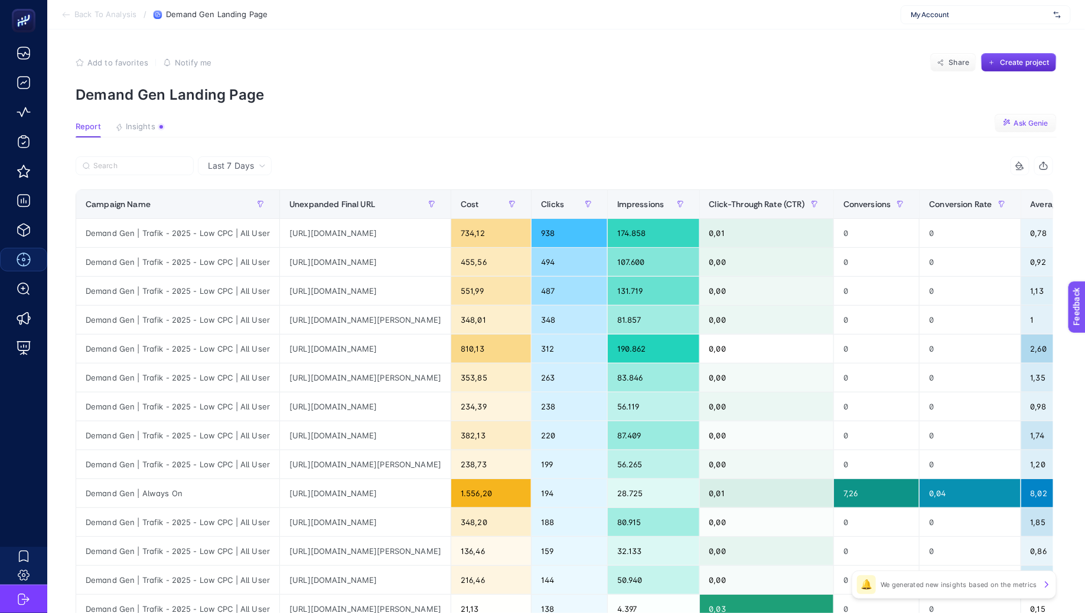
click at [608, 126] on span "Ask Genie" at bounding box center [1031, 123] width 34 height 9
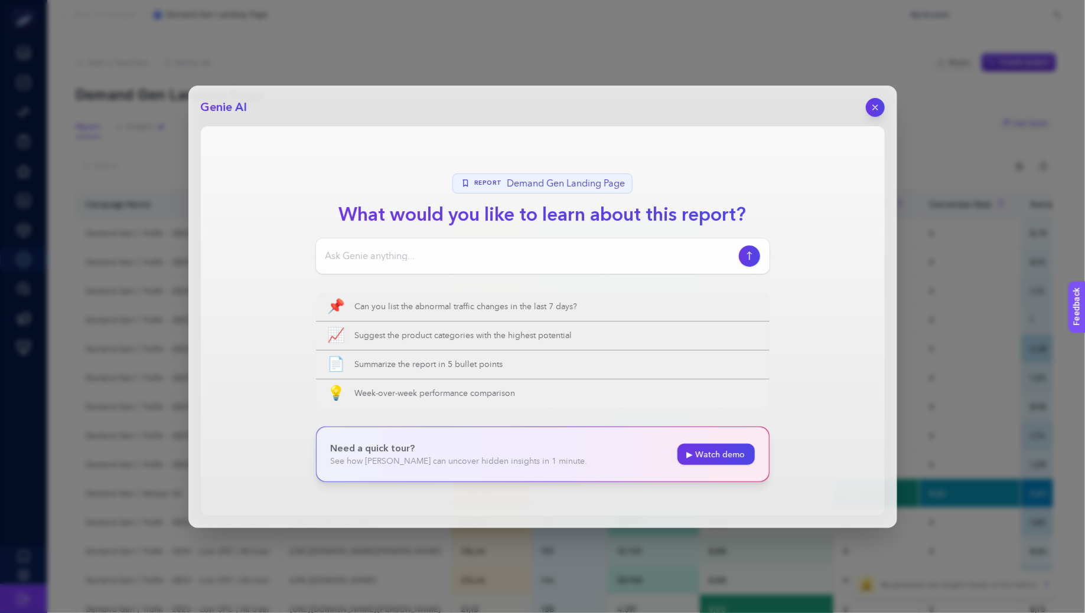
click at [552, 252] on input at bounding box center [529, 256] width 409 height 14
type input "bu rapor ne anlatıyor ?"
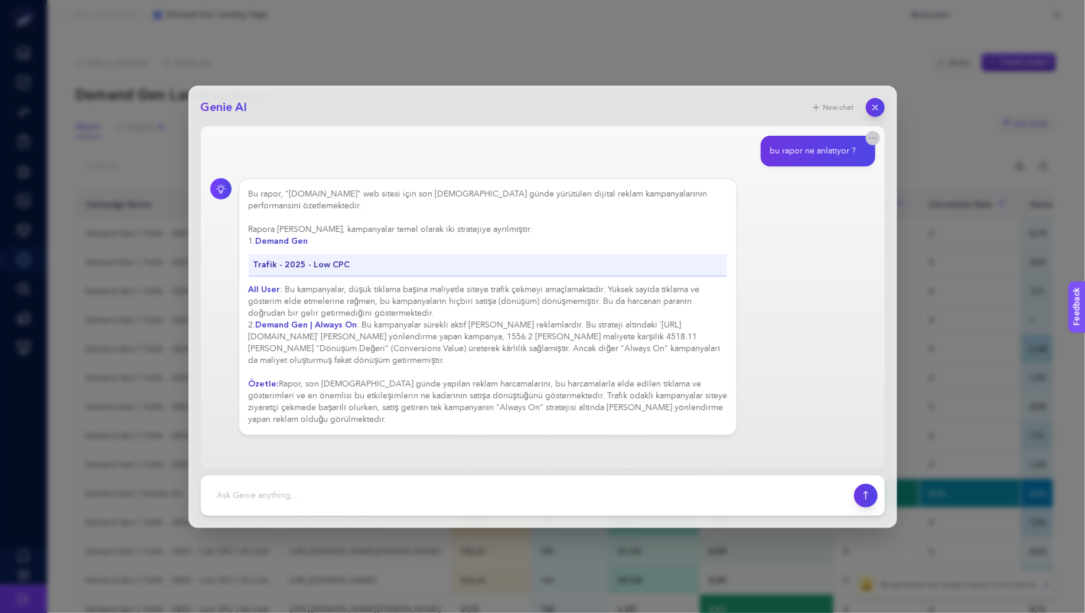
click at [608, 138] on icon "button" at bounding box center [872, 137] width 9 height 9
click at [608, 224] on div "Bu rapor, "hediyesepeti.com" web sitesi için son 7 günde yürütülen dijital rekl…" at bounding box center [542, 306] width 665 height 257
click at [608, 135] on icon "button" at bounding box center [872, 137] width 9 height 9
click at [396, 54] on div "Genie AI New chat bu rapor ne anlatıyor ? Bu rapor, "hediyesepeti.com" web site…" at bounding box center [542, 306] width 1085 height 613
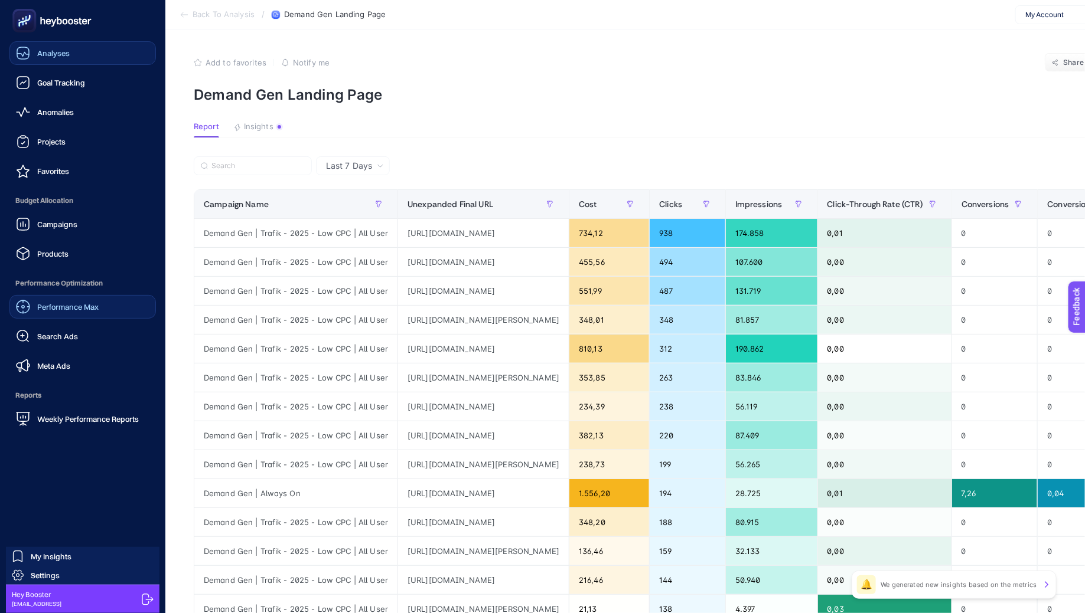
click at [27, 57] on icon at bounding box center [23, 53] width 14 height 14
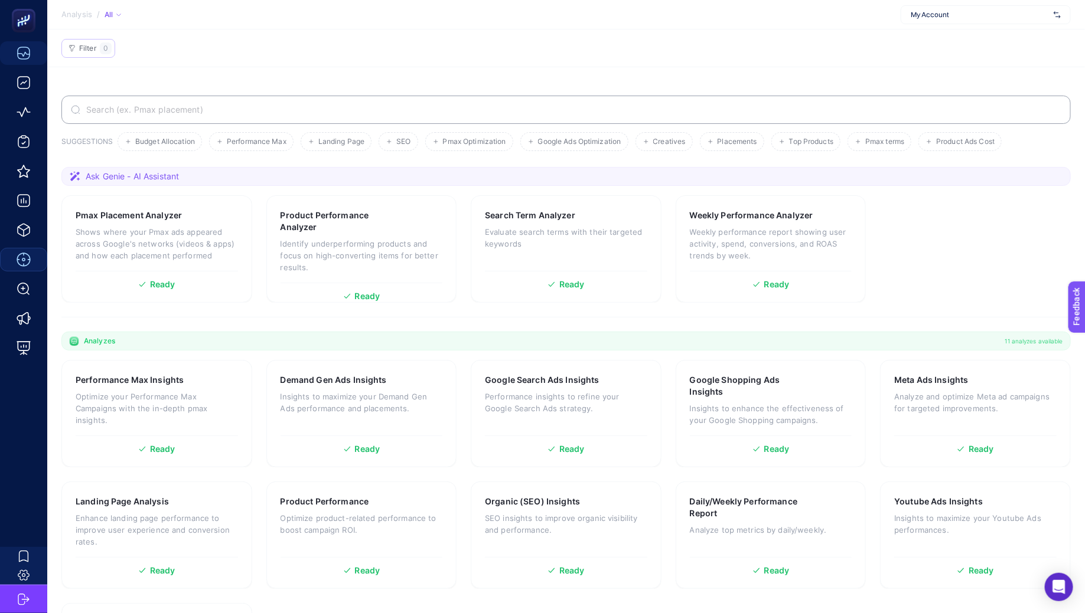
click at [81, 46] on span "Filter" at bounding box center [87, 48] width 17 height 9
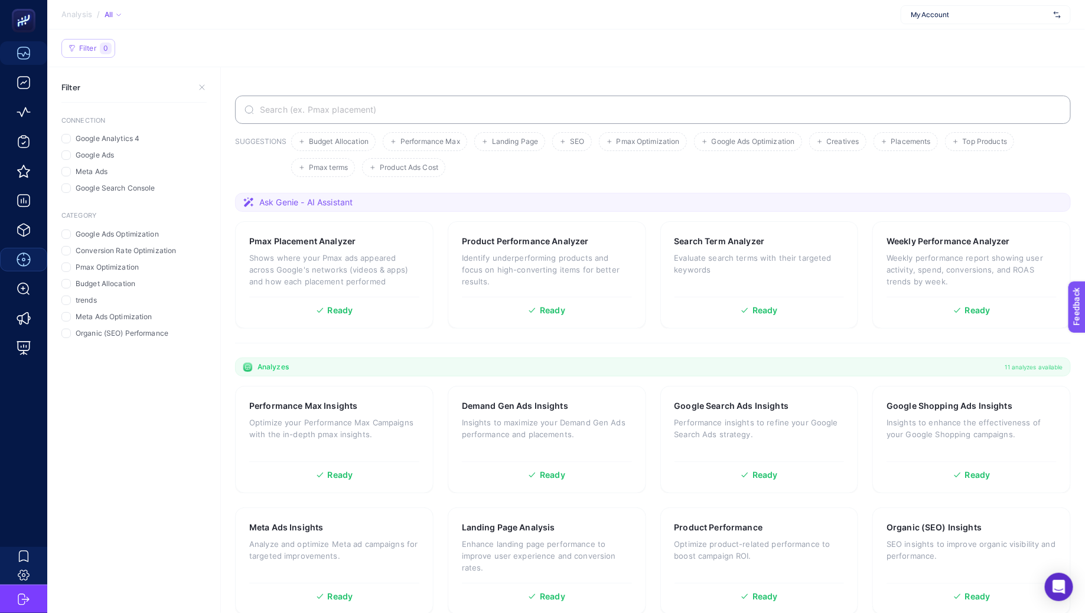
click at [84, 45] on span "Filter" at bounding box center [87, 48] width 17 height 9
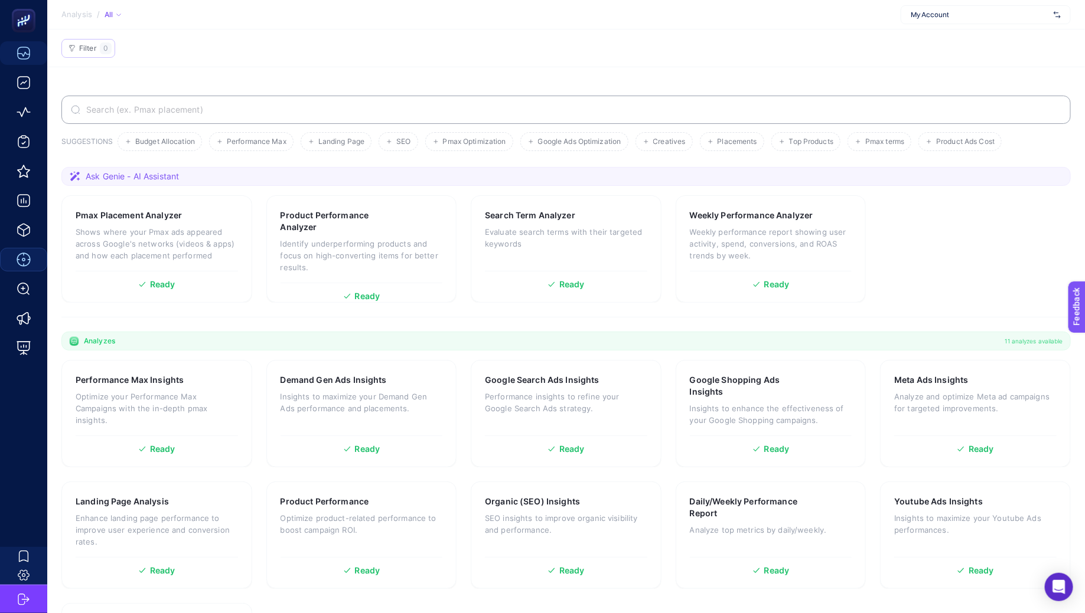
click at [90, 51] on span "Filter" at bounding box center [87, 48] width 17 height 9
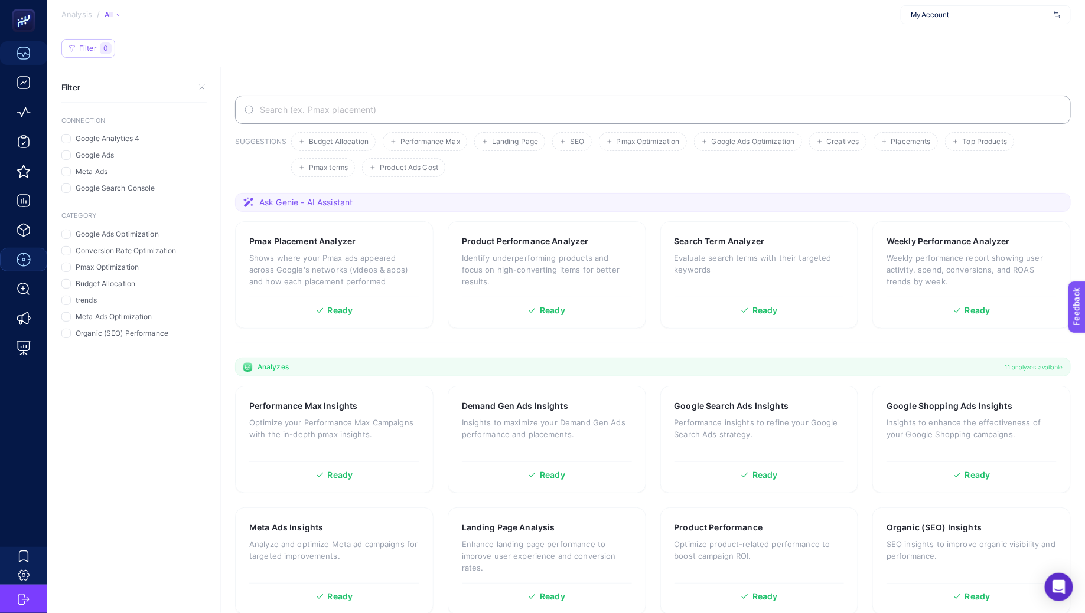
click at [99, 43] on button "Filter 0" at bounding box center [88, 48] width 54 height 19
